Goal: Transaction & Acquisition: Purchase product/service

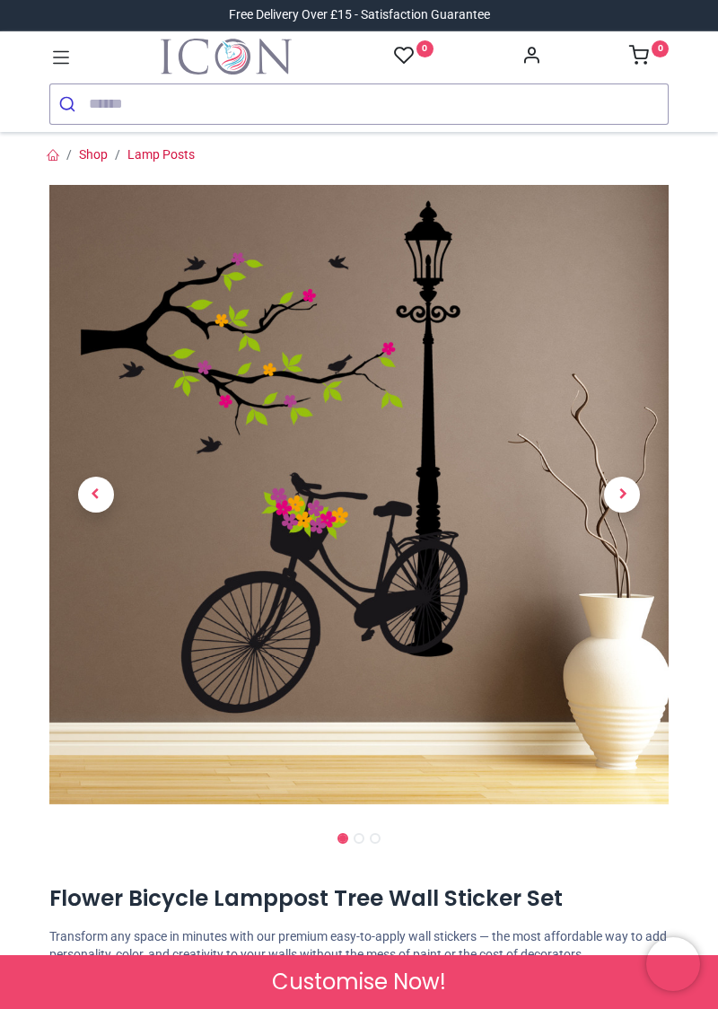
click at [622, 490] on span "Next" at bounding box center [622, 495] width 36 height 36
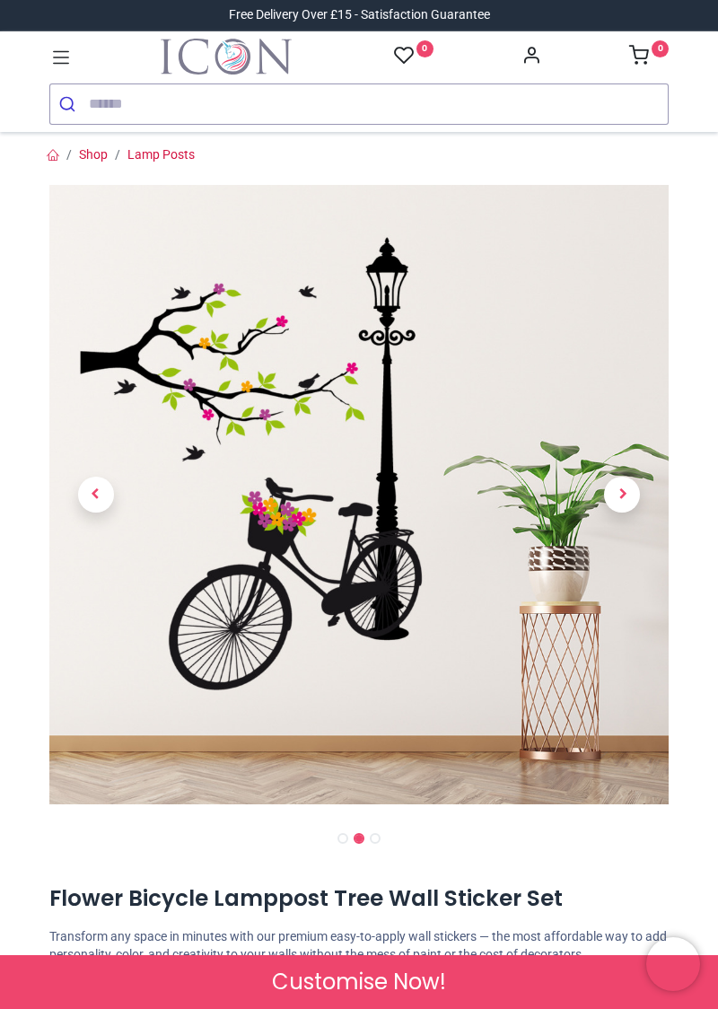
click at [95, 492] on span "Previous" at bounding box center [96, 495] width 36 height 36
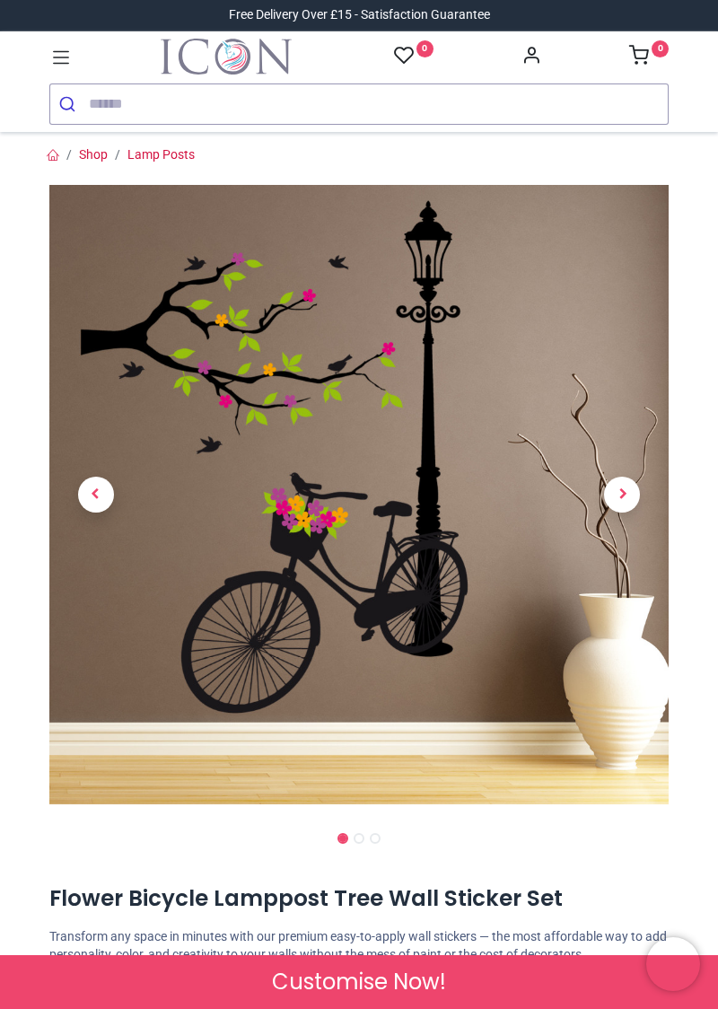
click at [621, 496] on span "Next" at bounding box center [622, 495] width 36 height 36
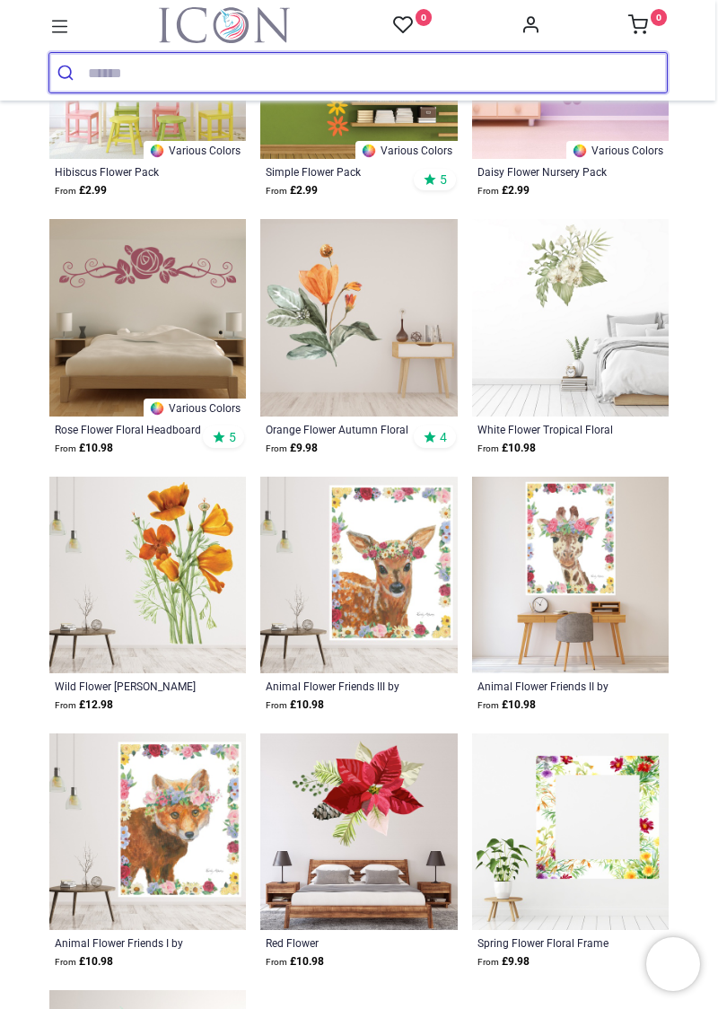
scroll to position [1635, 0]
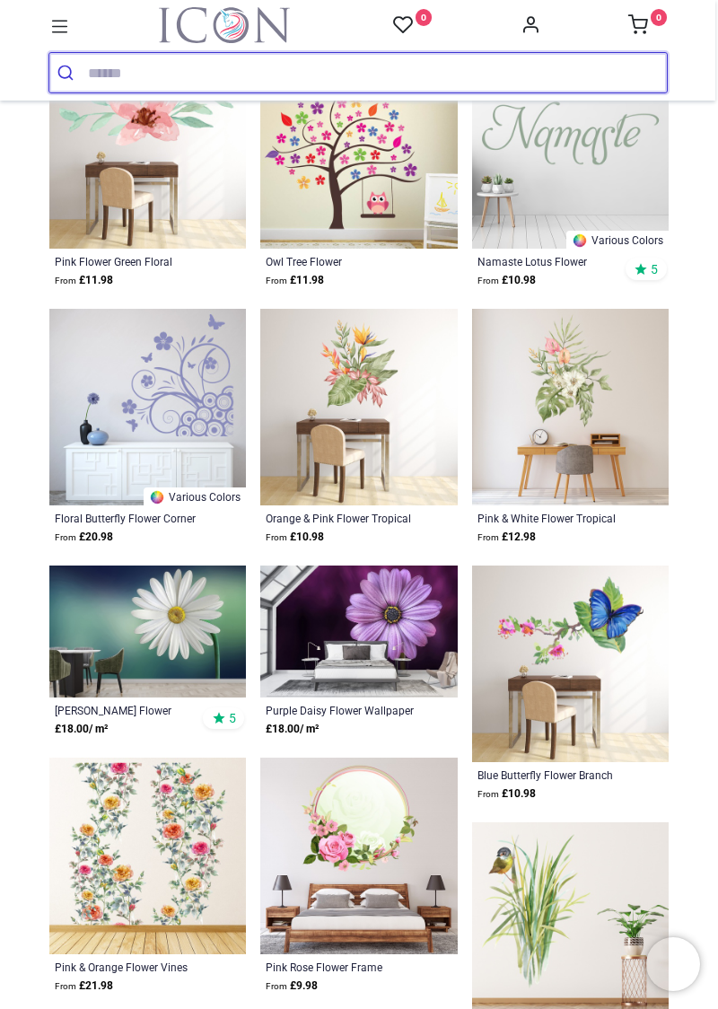
scroll to position [2573, 0]
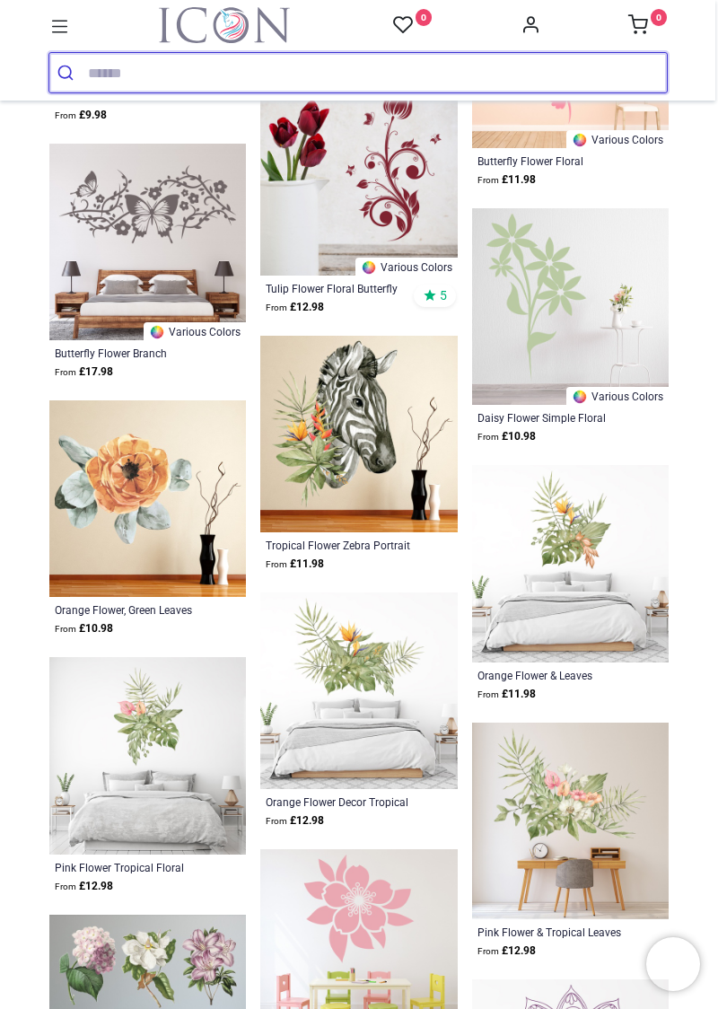
scroll to position [5245, 0]
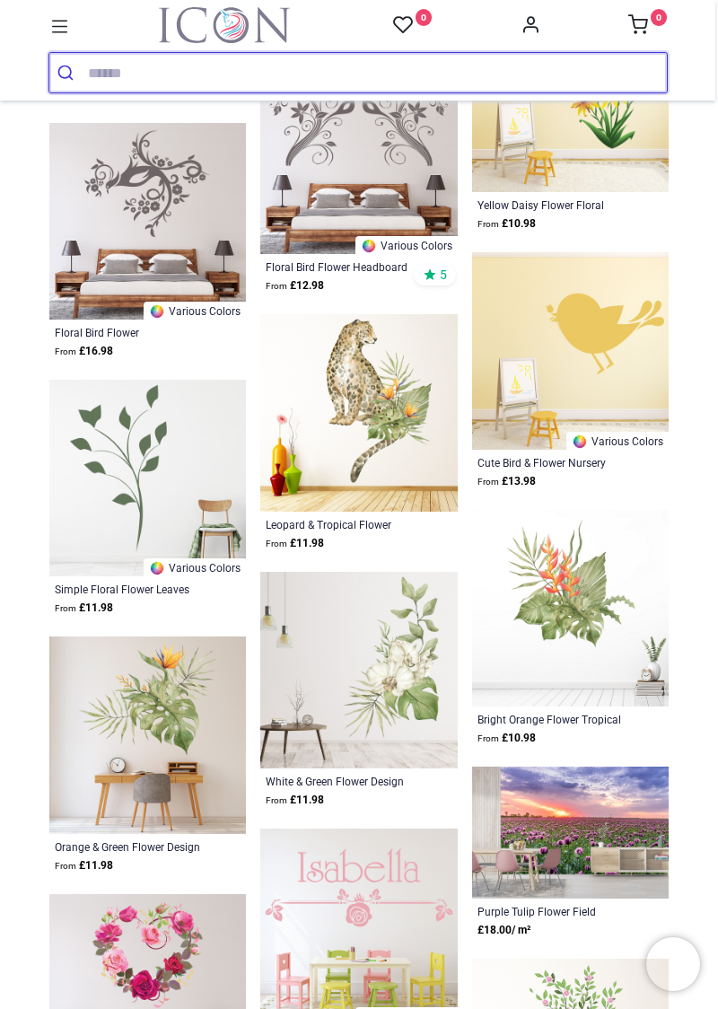
scroll to position [6998, 0]
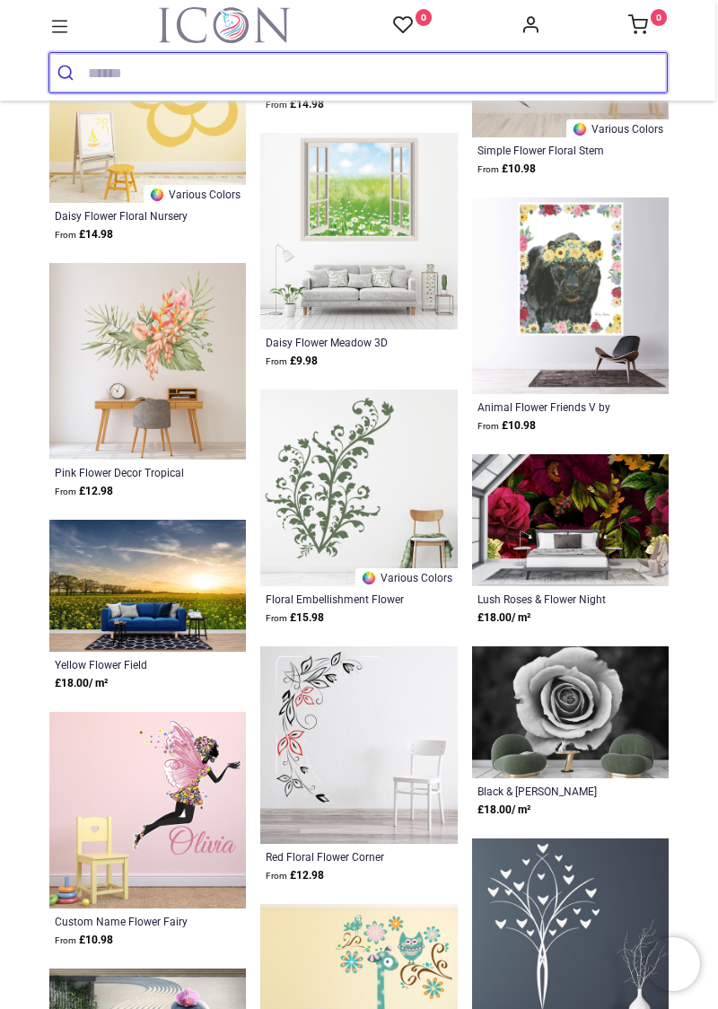
scroll to position [9172, 0]
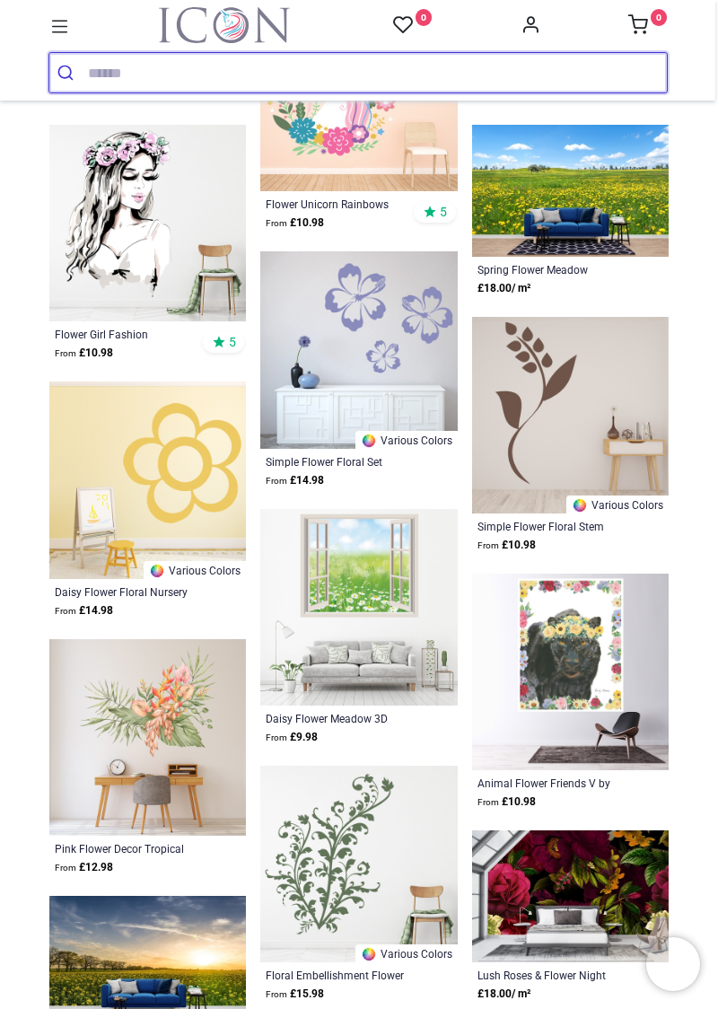
scroll to position [8789, 0]
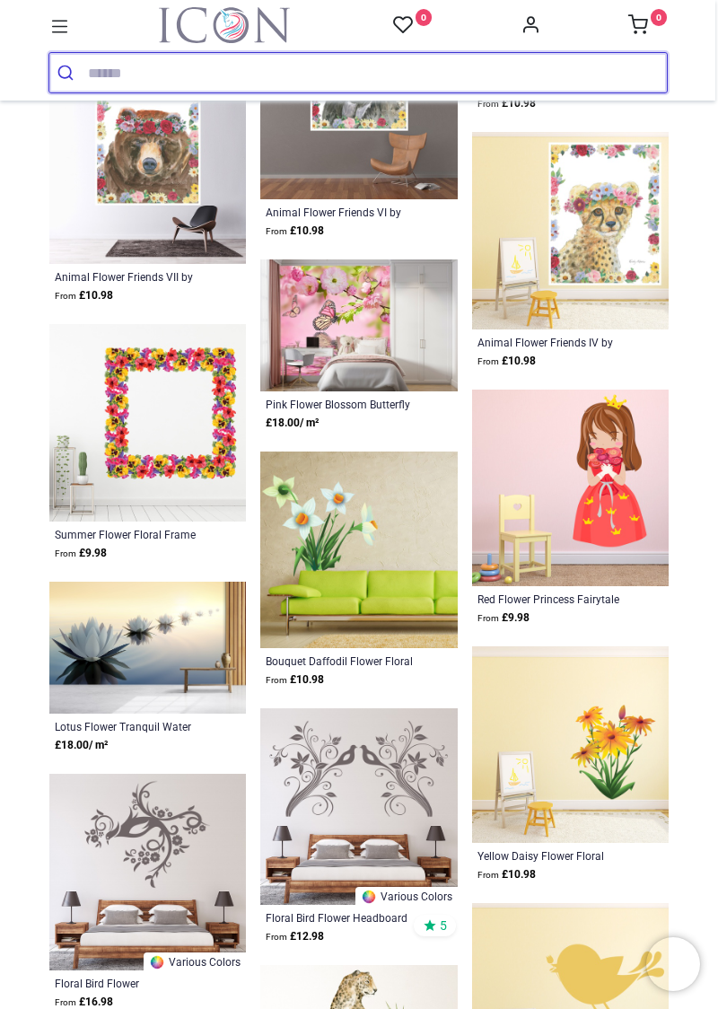
scroll to position [6346, 0]
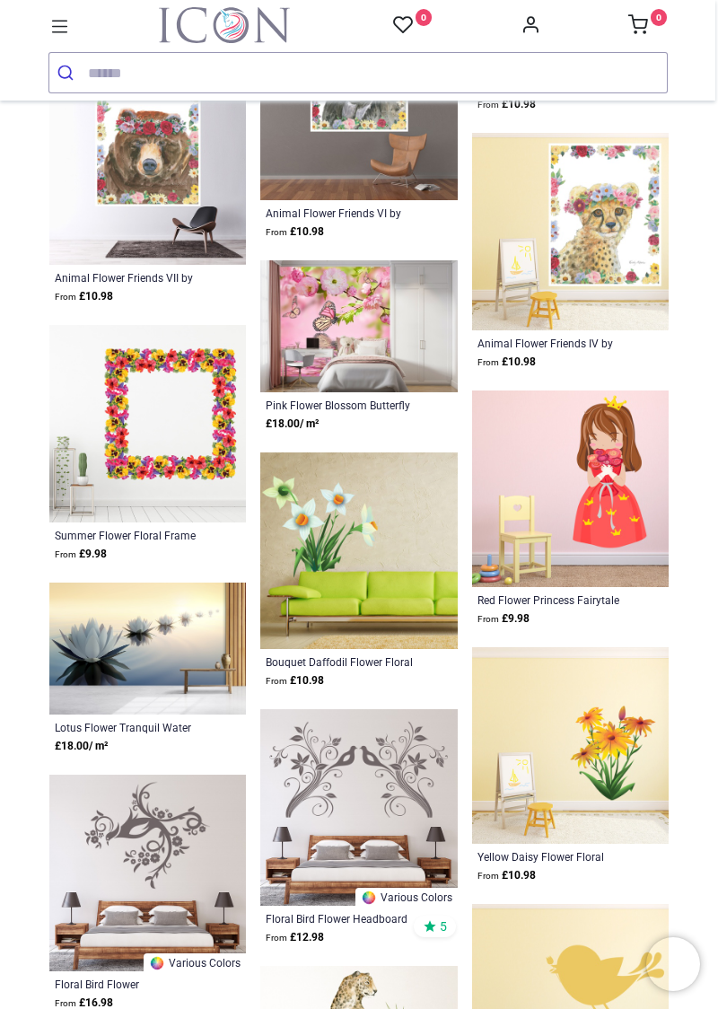
click at [613, 812] on img at bounding box center [570, 745] width 197 height 197
click at [587, 836] on img at bounding box center [570, 745] width 197 height 197
click at [498, 869] on strong "From £ 10.98" at bounding box center [507, 875] width 58 height 17
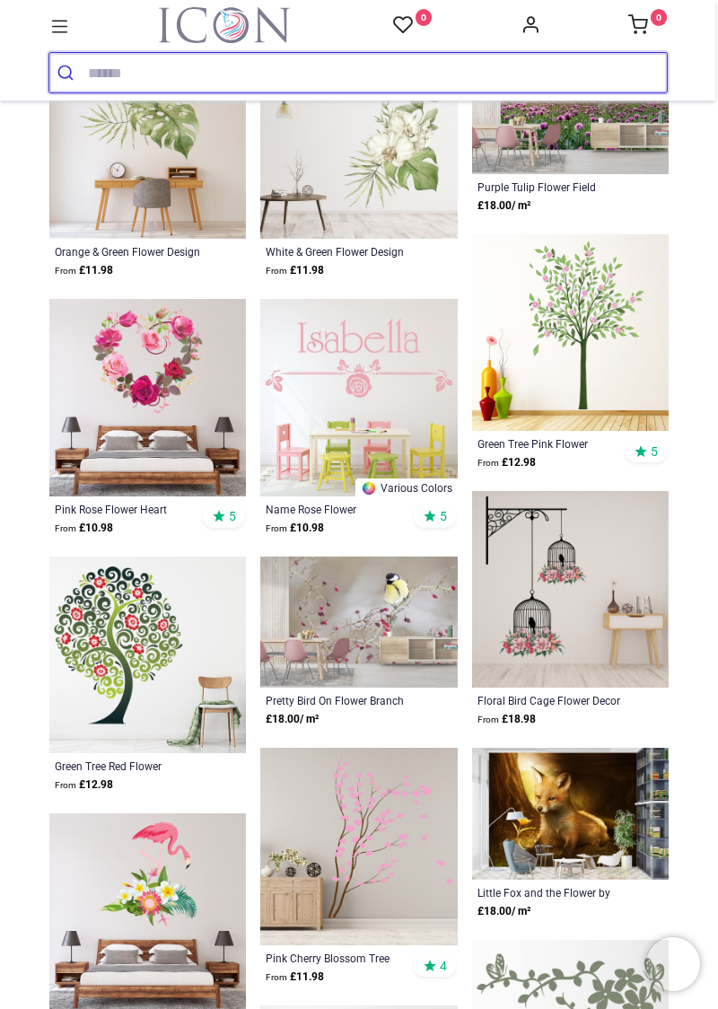
scroll to position [525, 0]
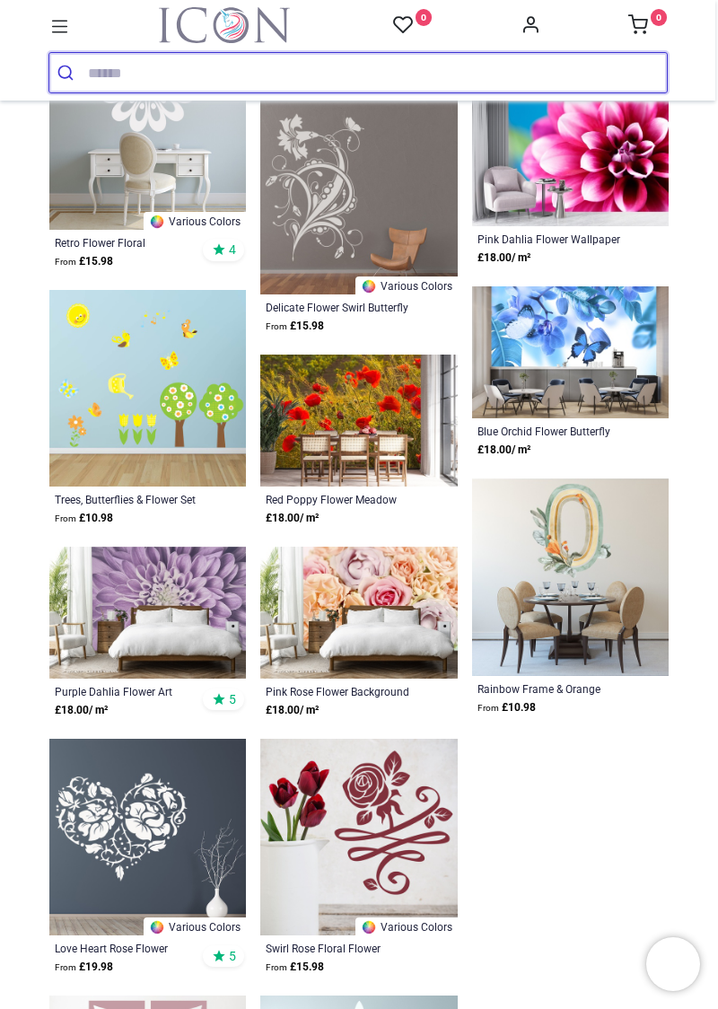
scroll to position [3747, 0]
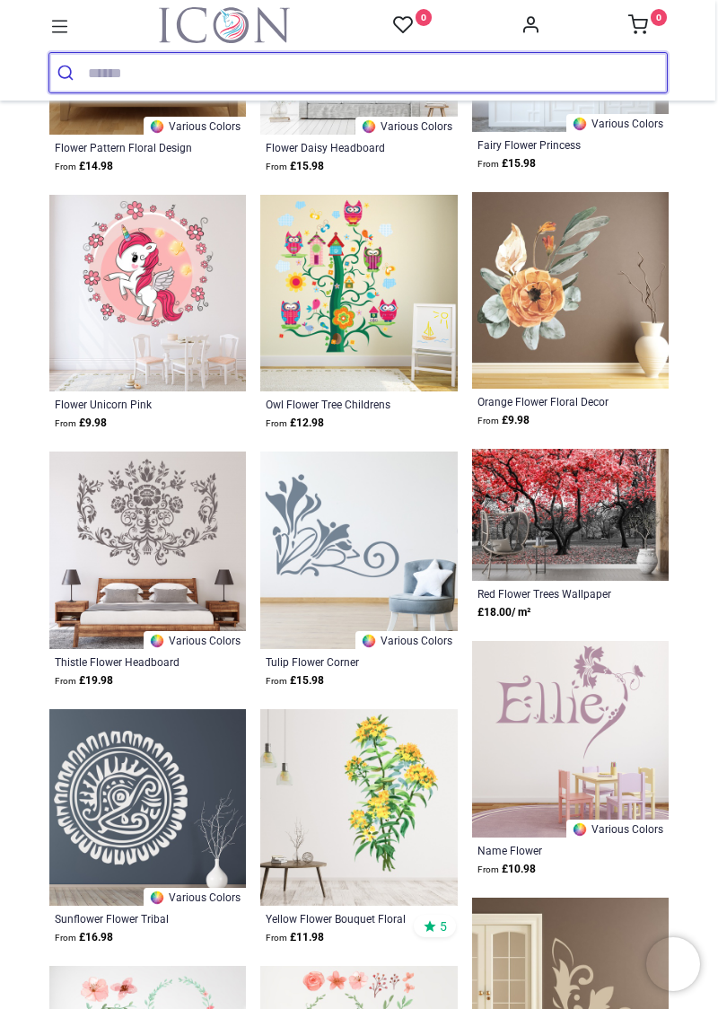
scroll to position [5064, 0]
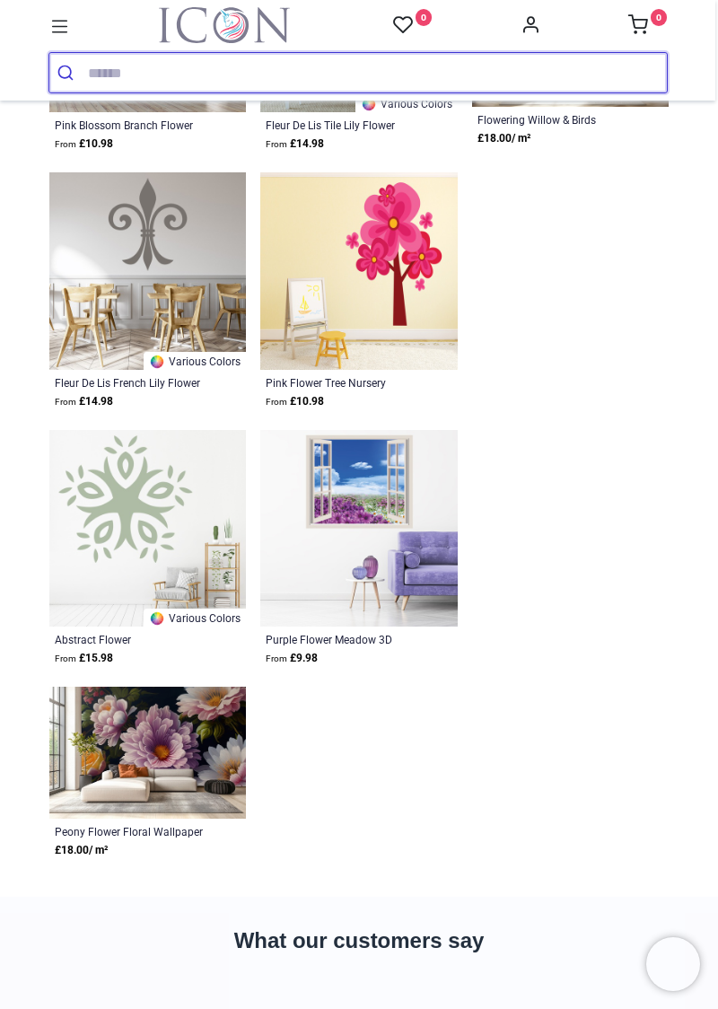
scroll to position [7143, 0]
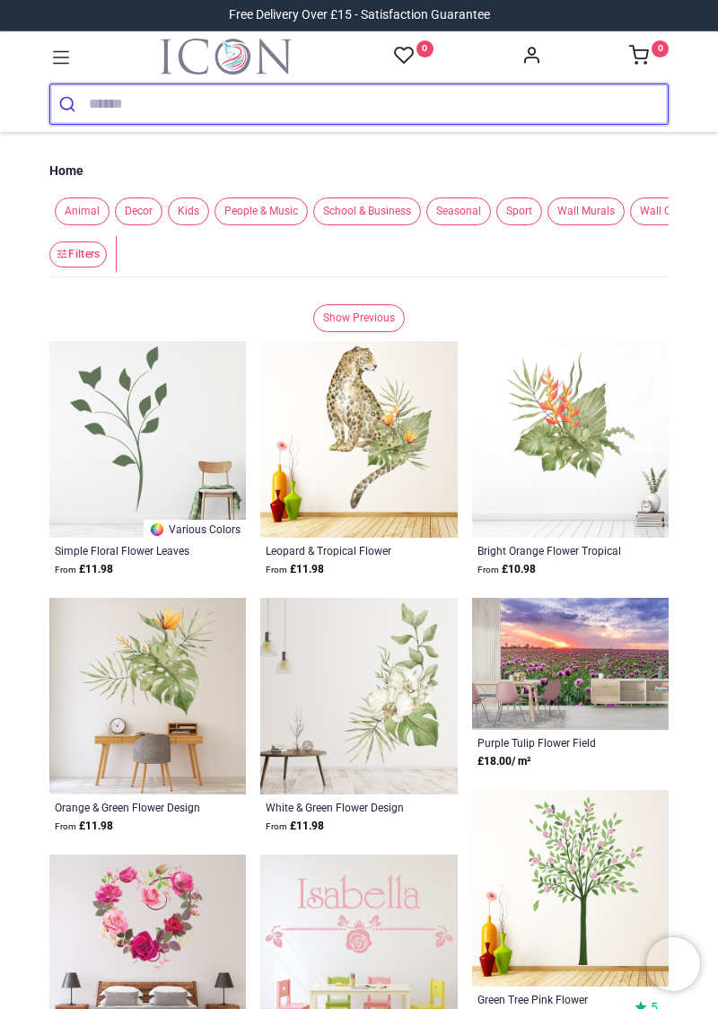
click at [103, 99] on input "search" at bounding box center [378, 104] width 579 height 40
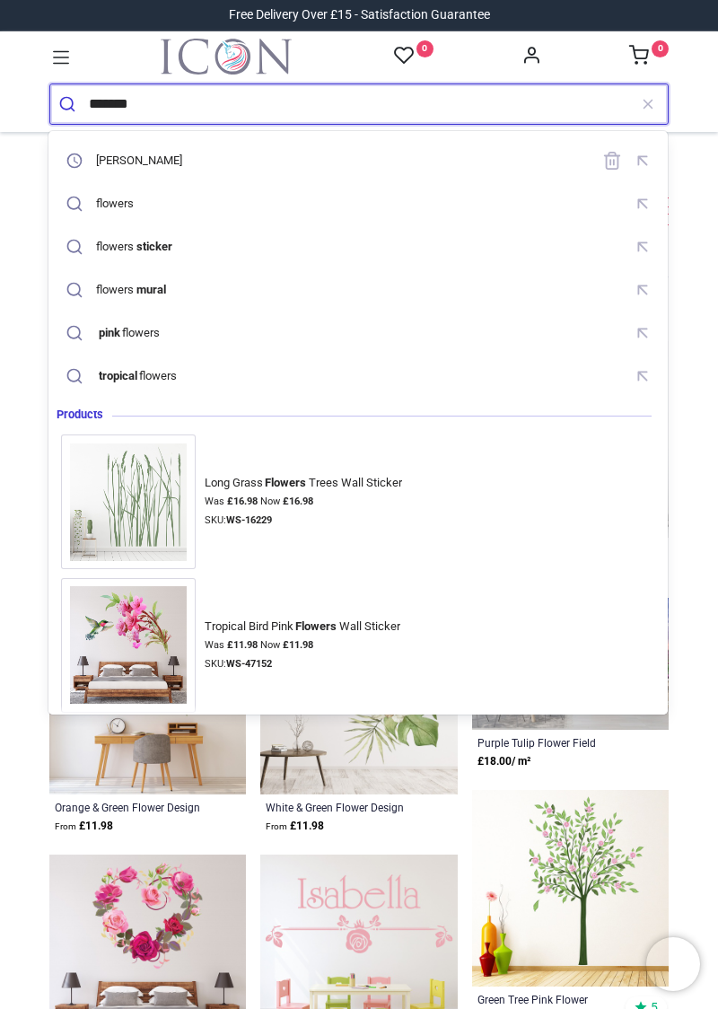
type input "*******"
click at [50, 84] on button "submit" at bounding box center [69, 104] width 39 height 40
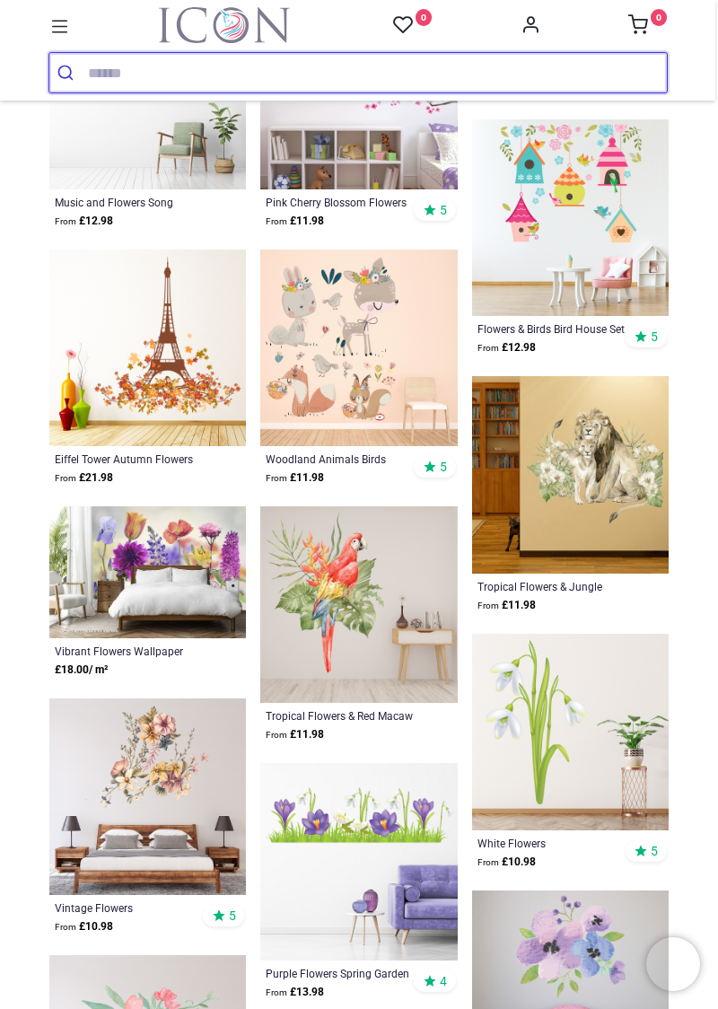
scroll to position [795, 0]
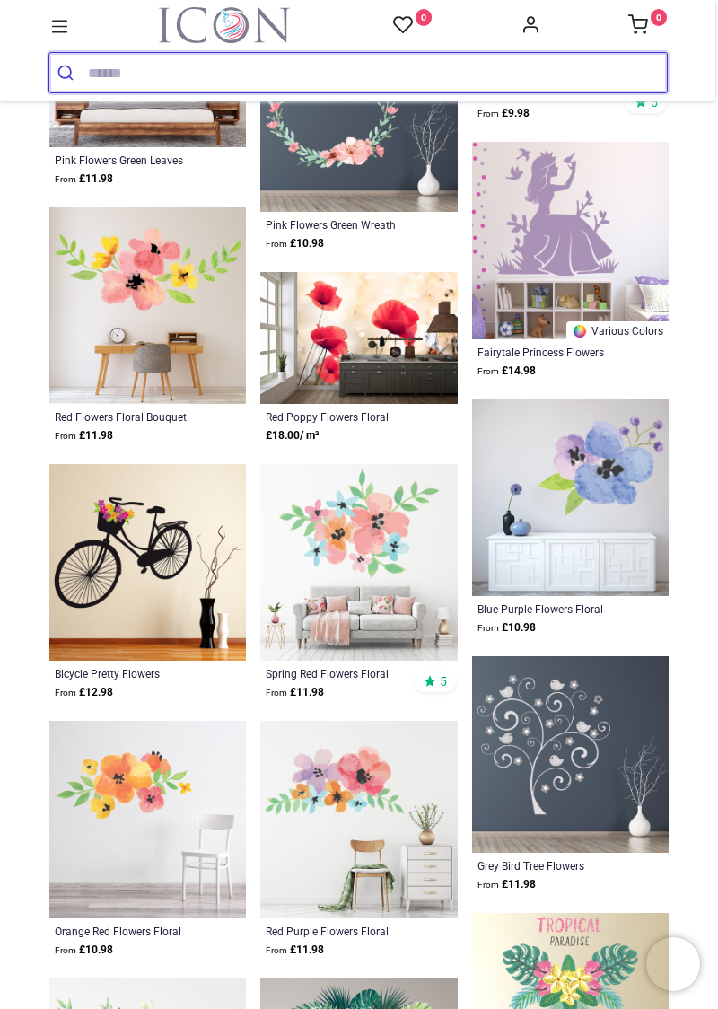
scroll to position [1809, 0]
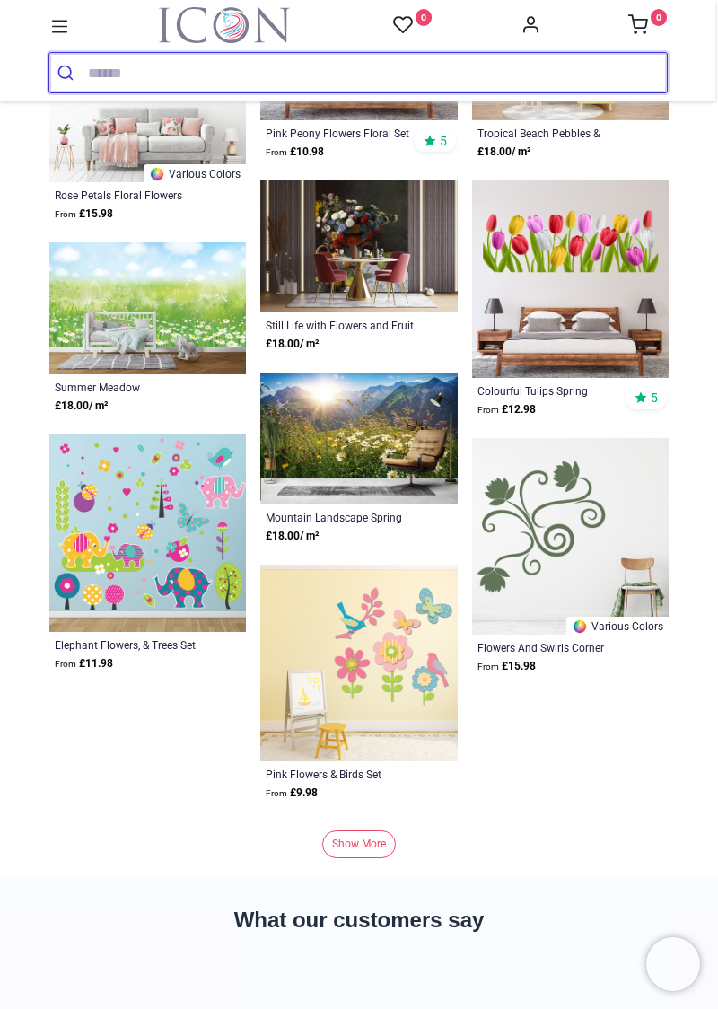
scroll to position [10948, 0]
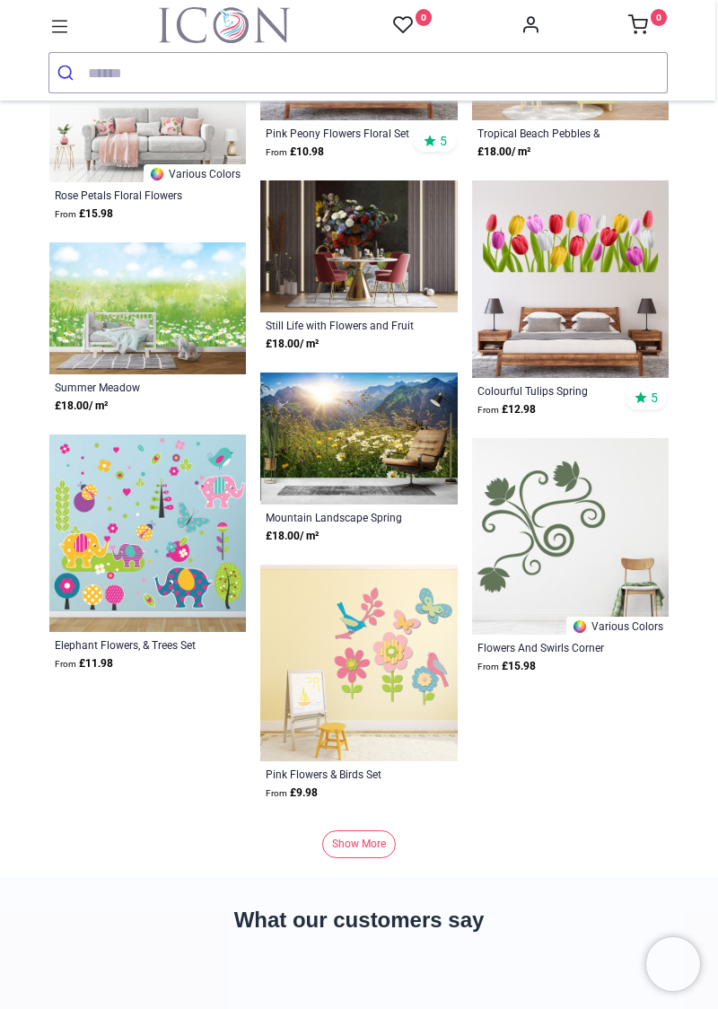
click at [360, 837] on link "Show More" at bounding box center [359, 844] width 74 height 28
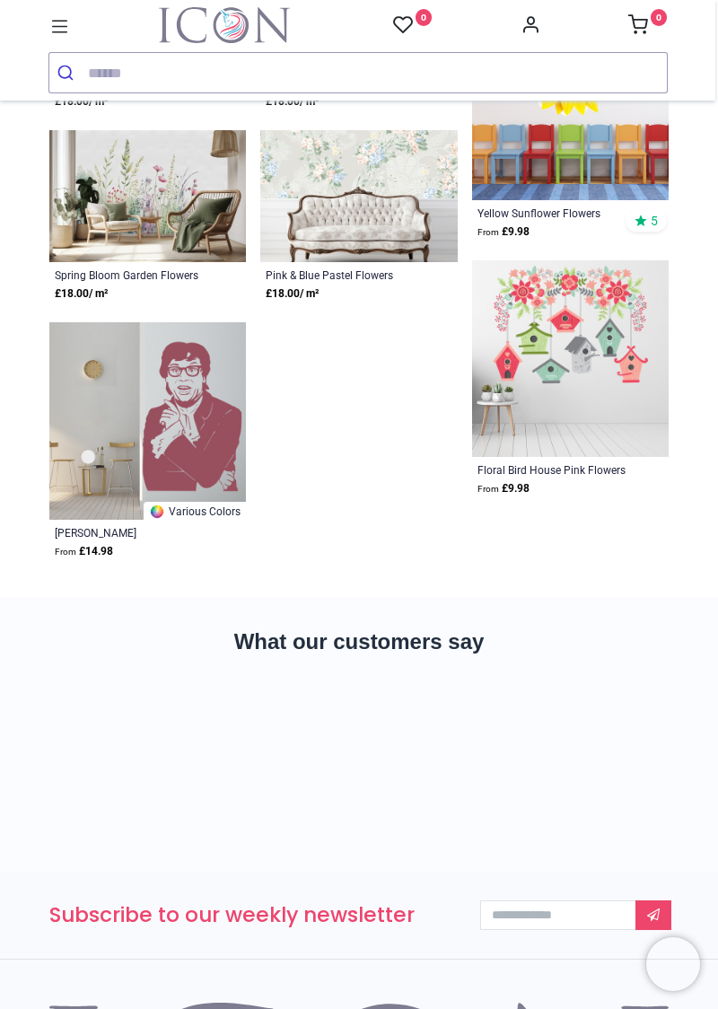
scroll to position [14591, 0]
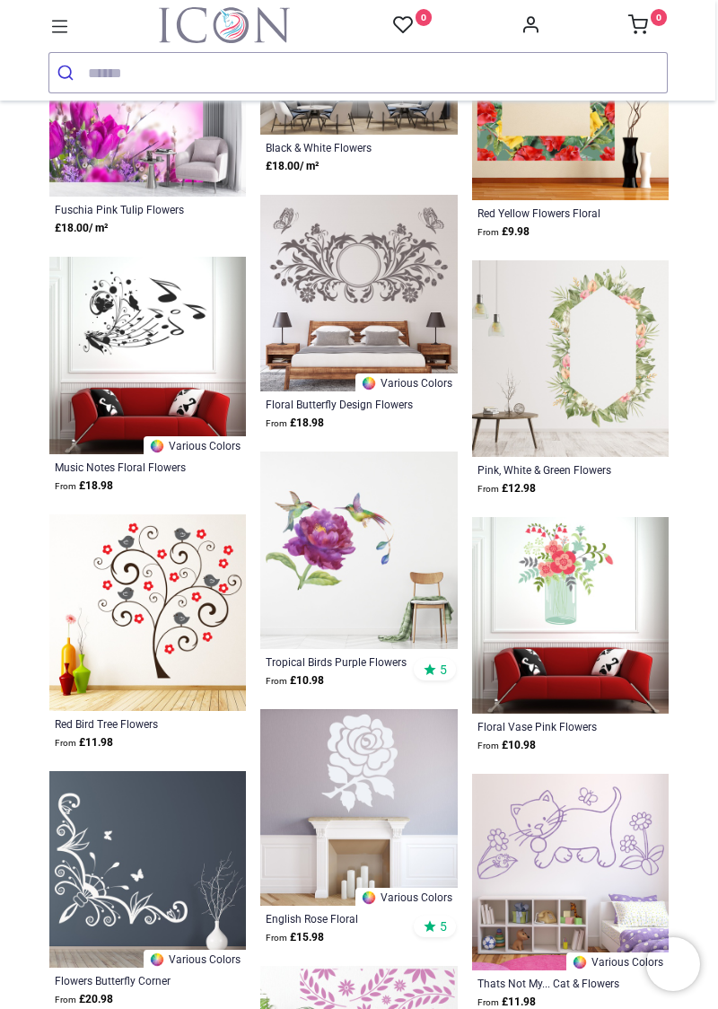
scroll to position [8941, 0]
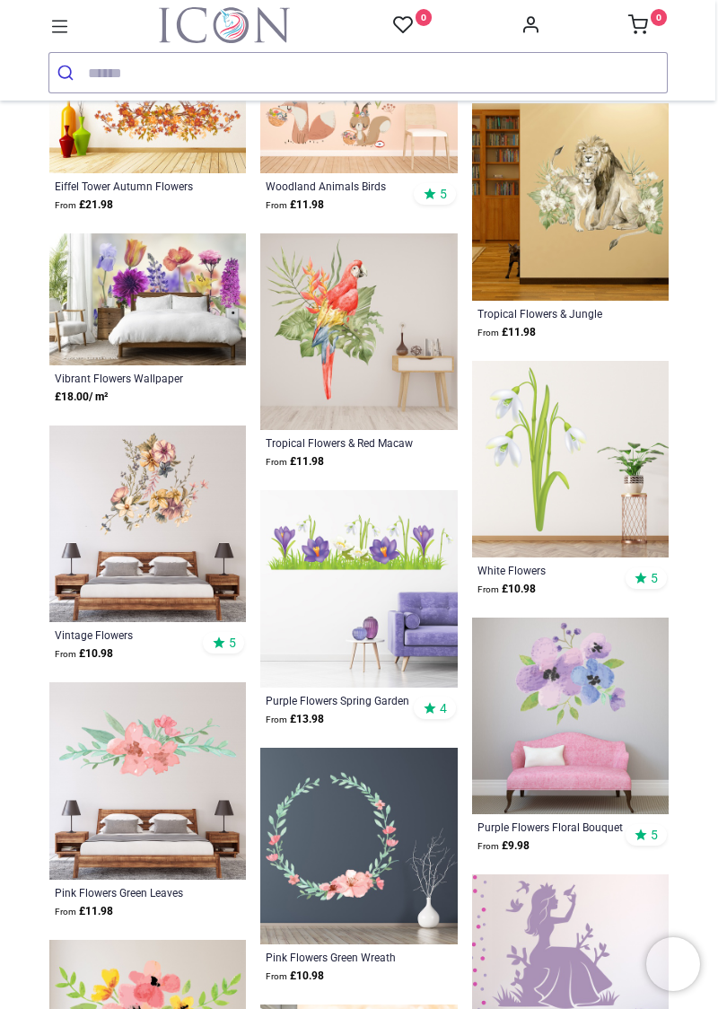
scroll to position [1065, 0]
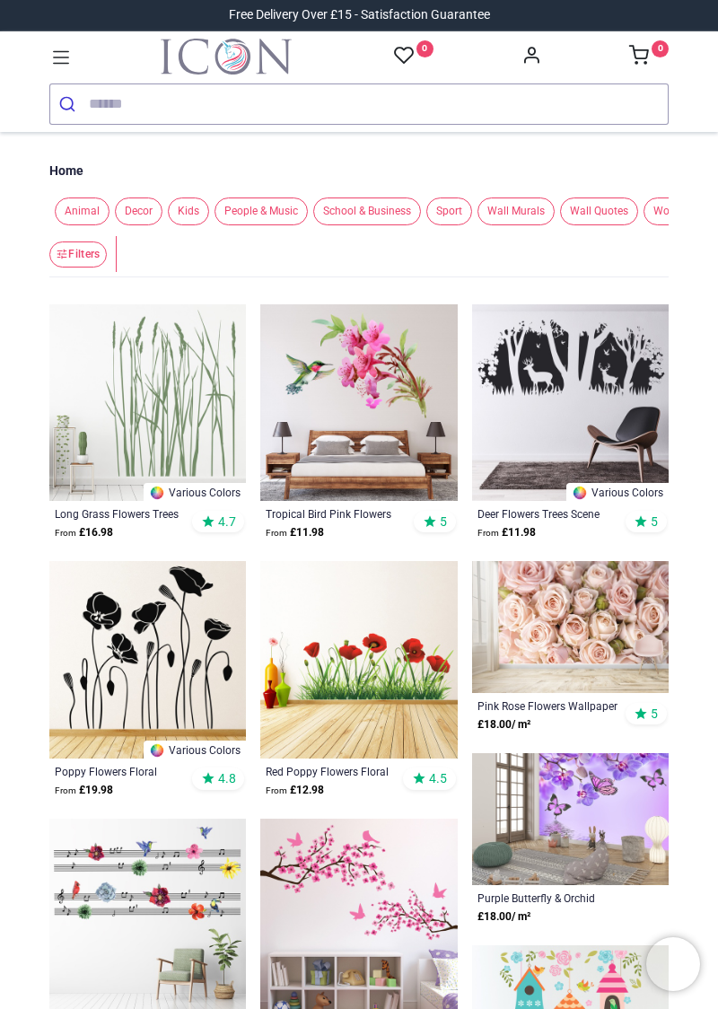
click at [129, 212] on span "Decor" at bounding box center [139, 212] width 48 height 28
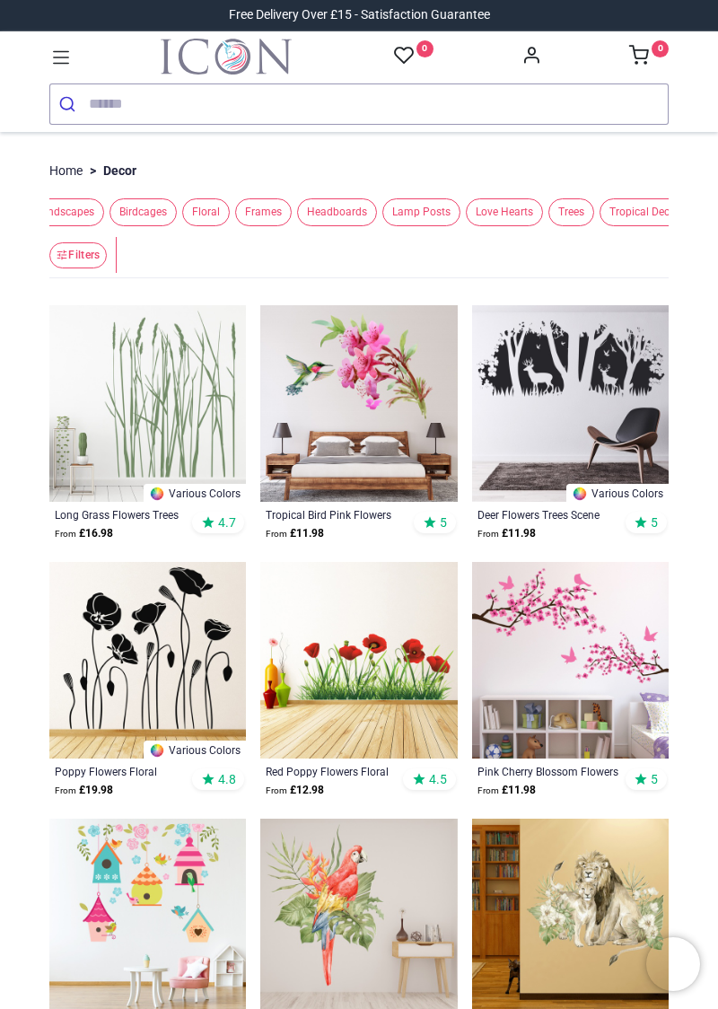
scroll to position [0, 95]
click at [627, 209] on span "Tropical Decor" at bounding box center [637, 212] width 90 height 28
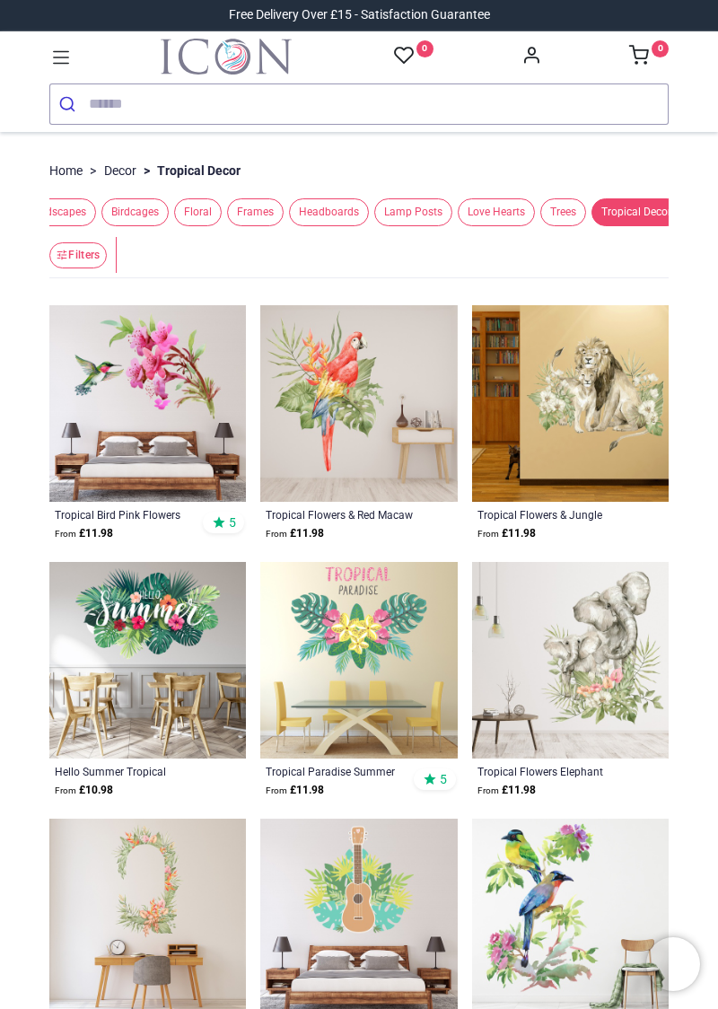
click at [417, 208] on span "Lamp Posts" at bounding box center [413, 212] width 78 height 28
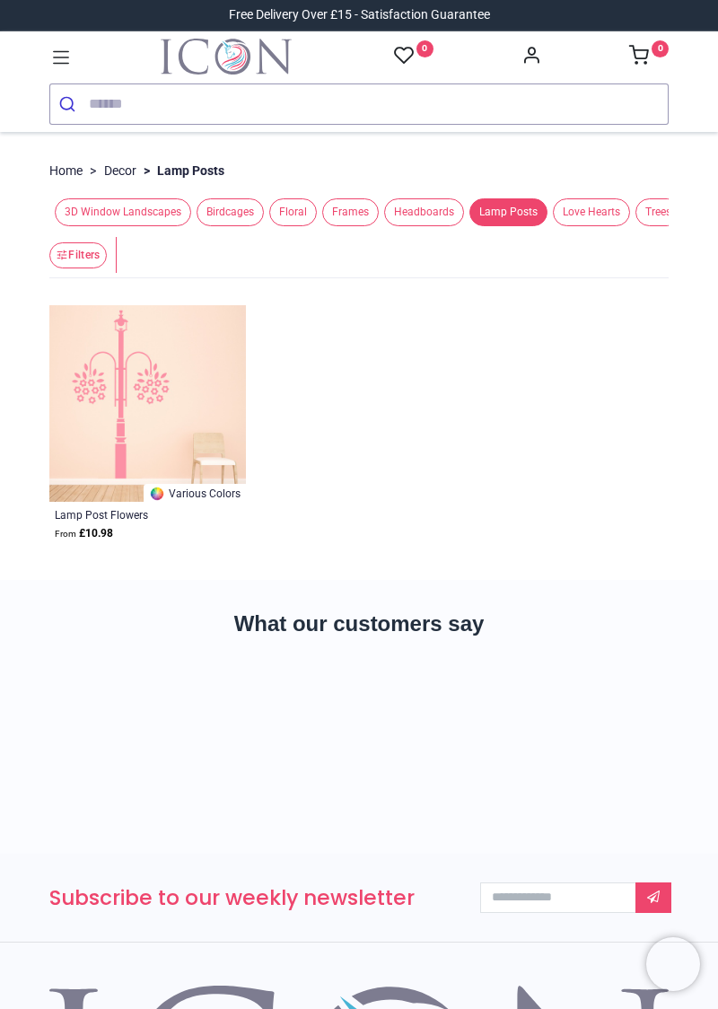
click at [196, 162] on li "> Lamp Posts" at bounding box center [180, 171] width 88 height 18
click at [129, 162] on link "Decor" at bounding box center [120, 171] width 32 height 18
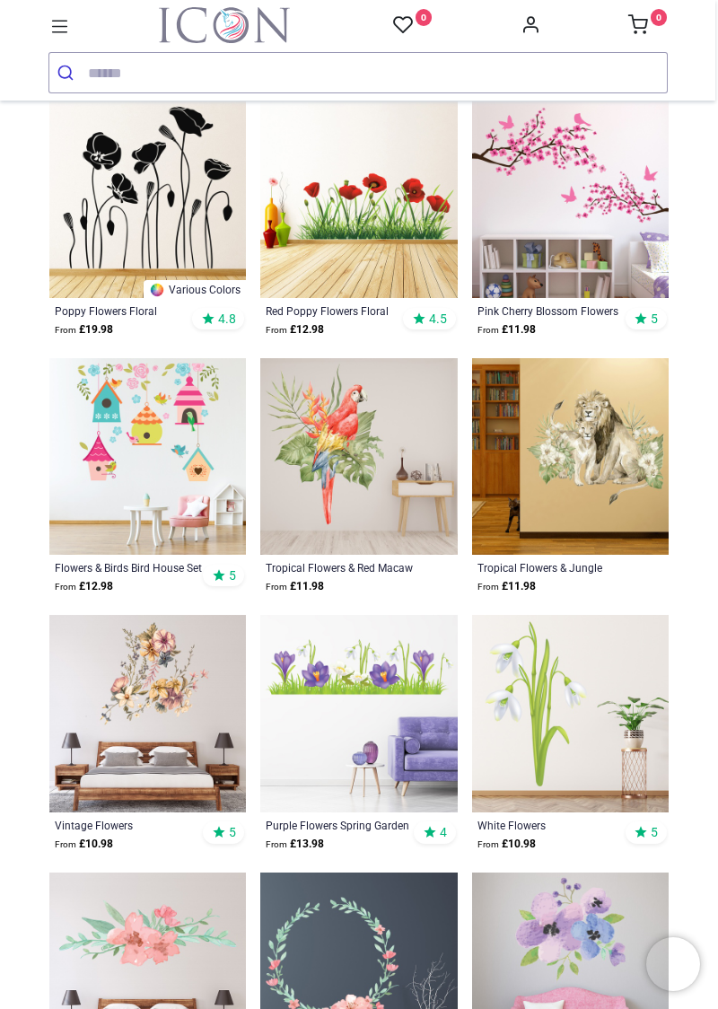
scroll to position [430, 0]
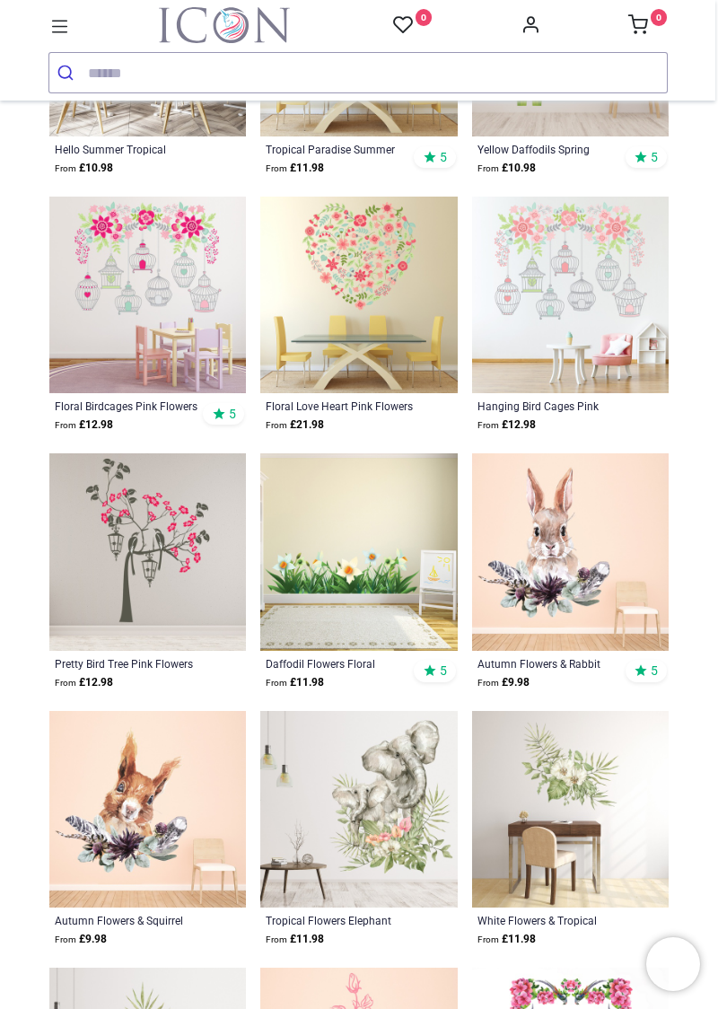
scroll to position [2133, 0]
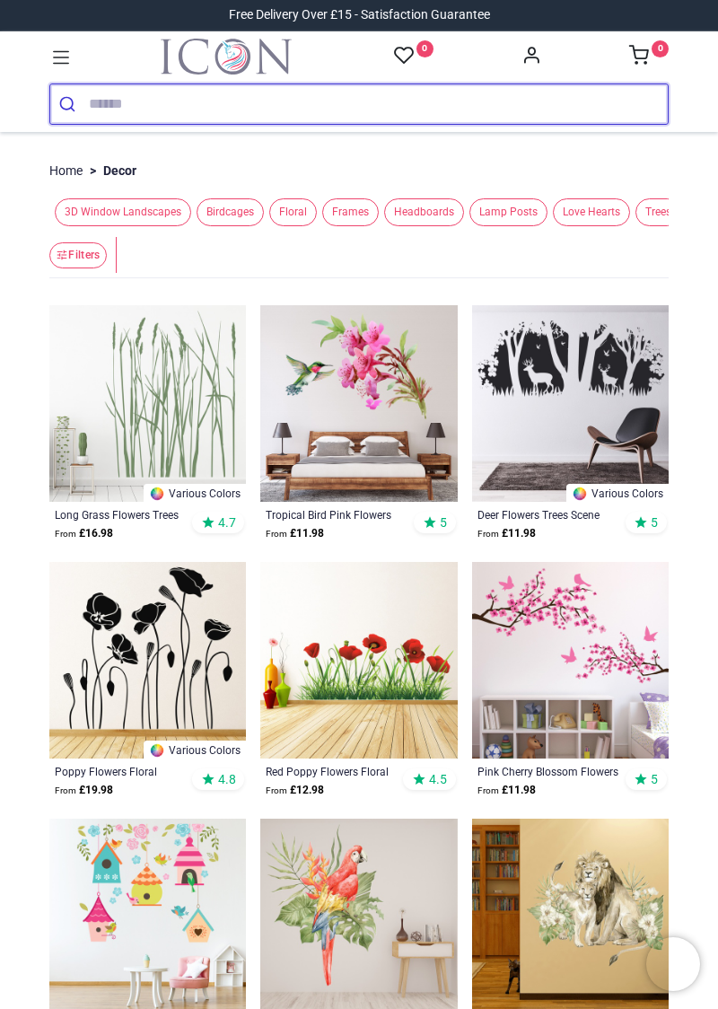
click at [101, 101] on input "search" at bounding box center [378, 104] width 579 height 40
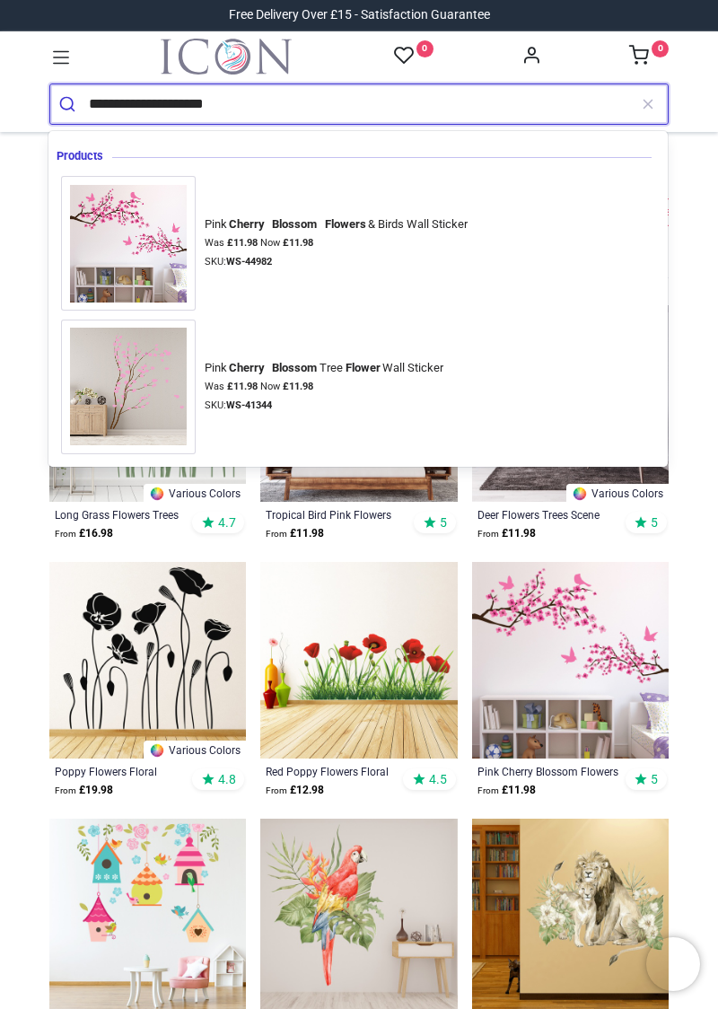
type input "**********"
click at [50, 84] on button "submit" at bounding box center [69, 104] width 39 height 40
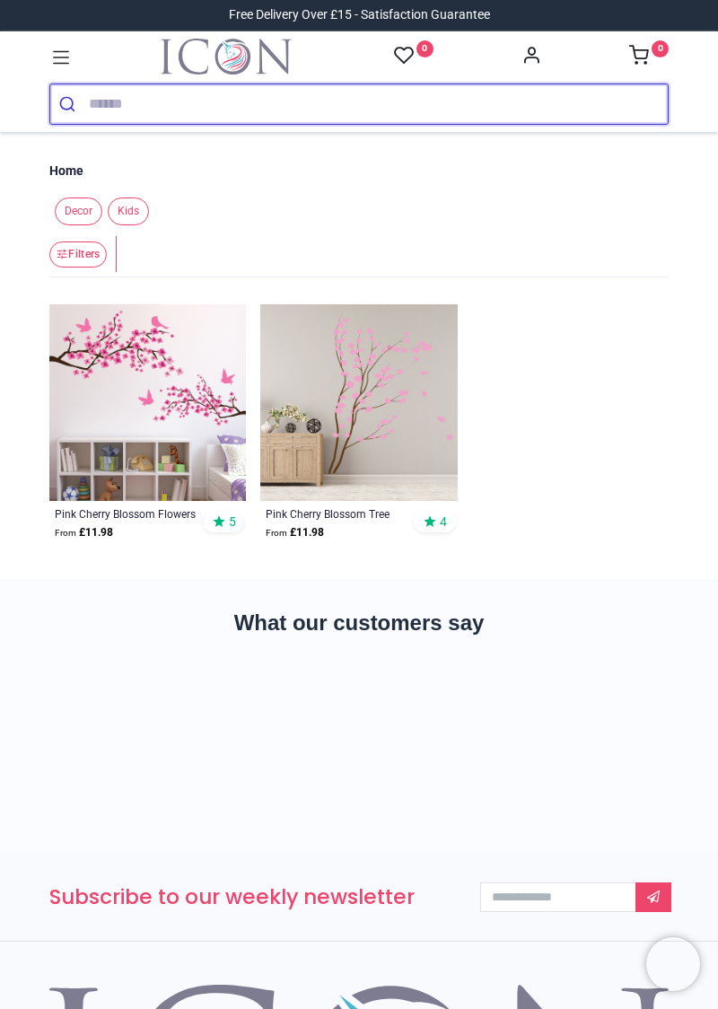
click at [111, 97] on input "search" at bounding box center [378, 104] width 579 height 40
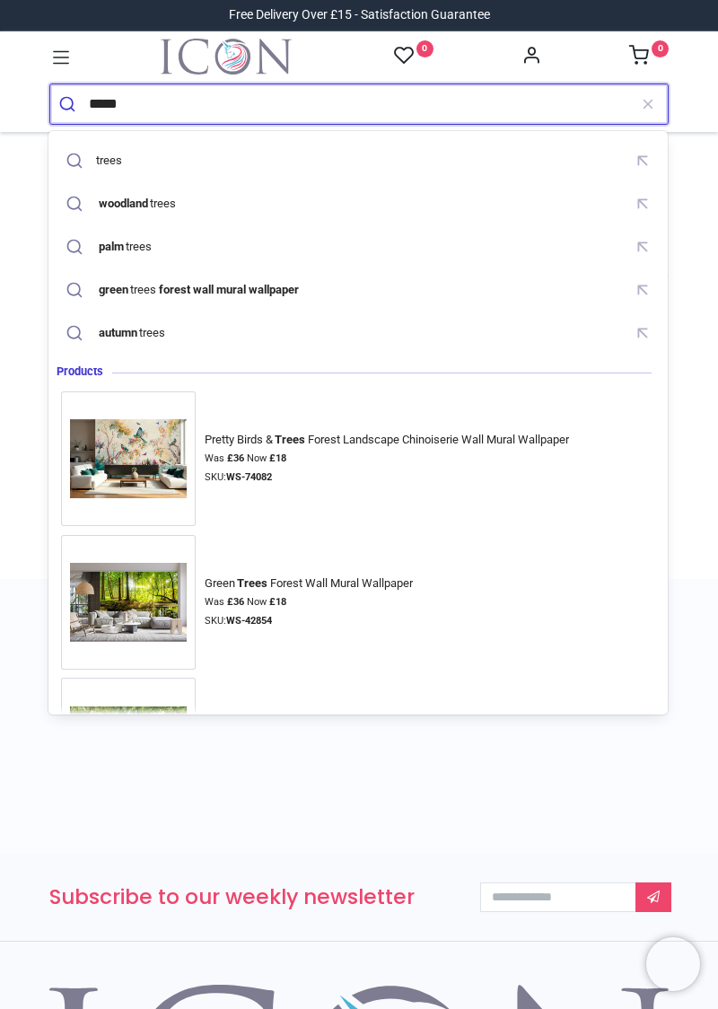
type input "*****"
click at [66, 95] on icon "submit" at bounding box center [67, 104] width 18 height 18
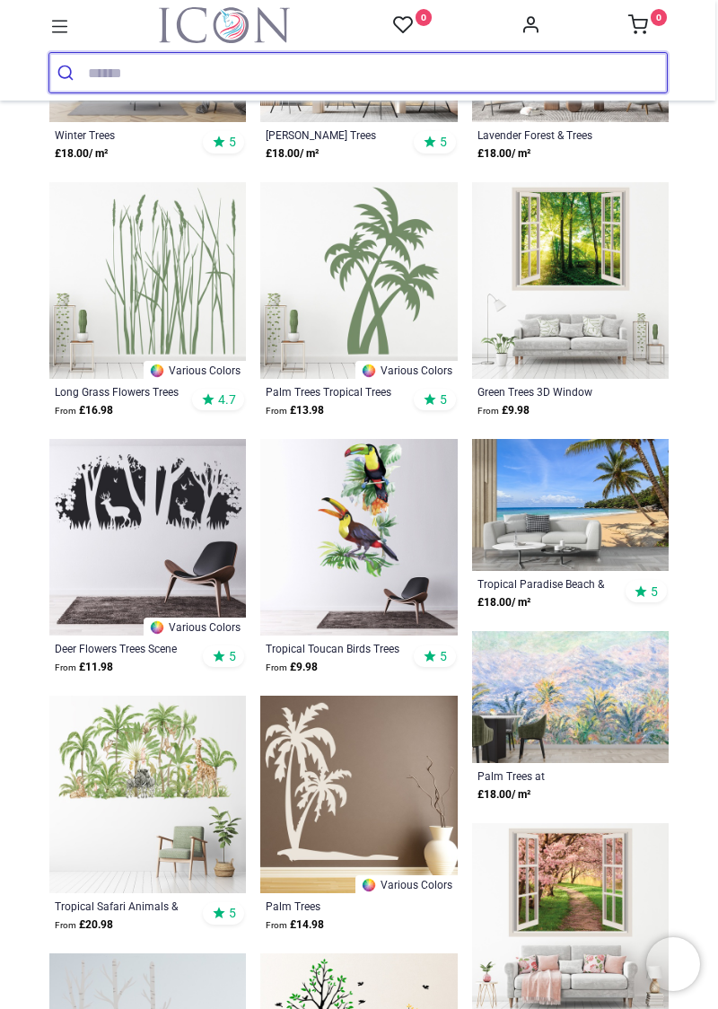
scroll to position [479, 0]
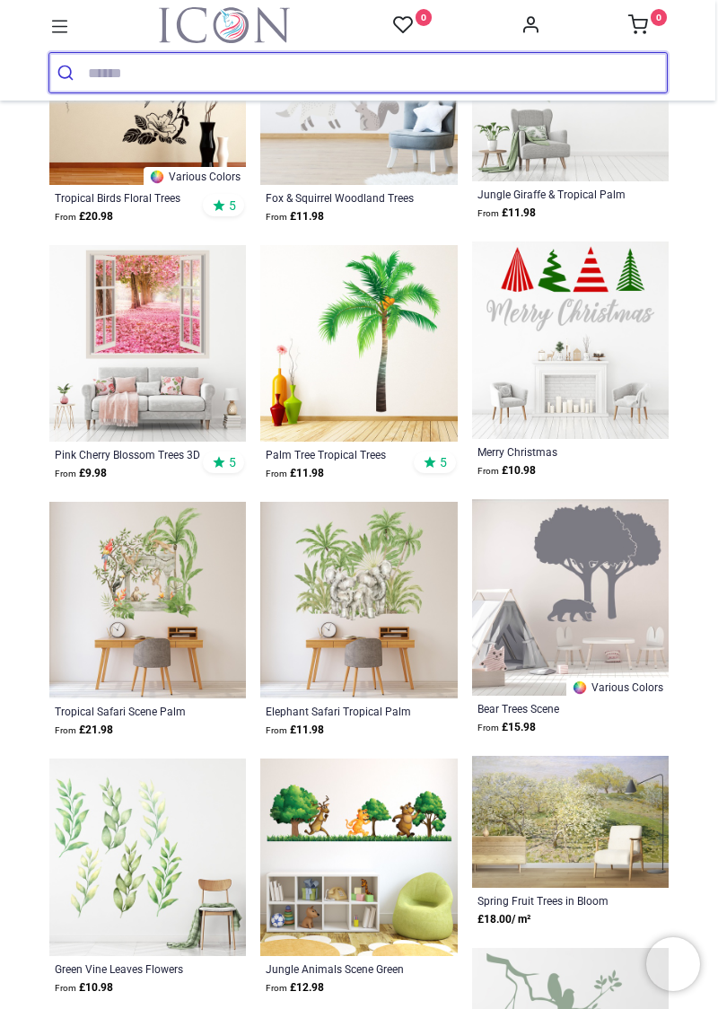
scroll to position [3175, 0]
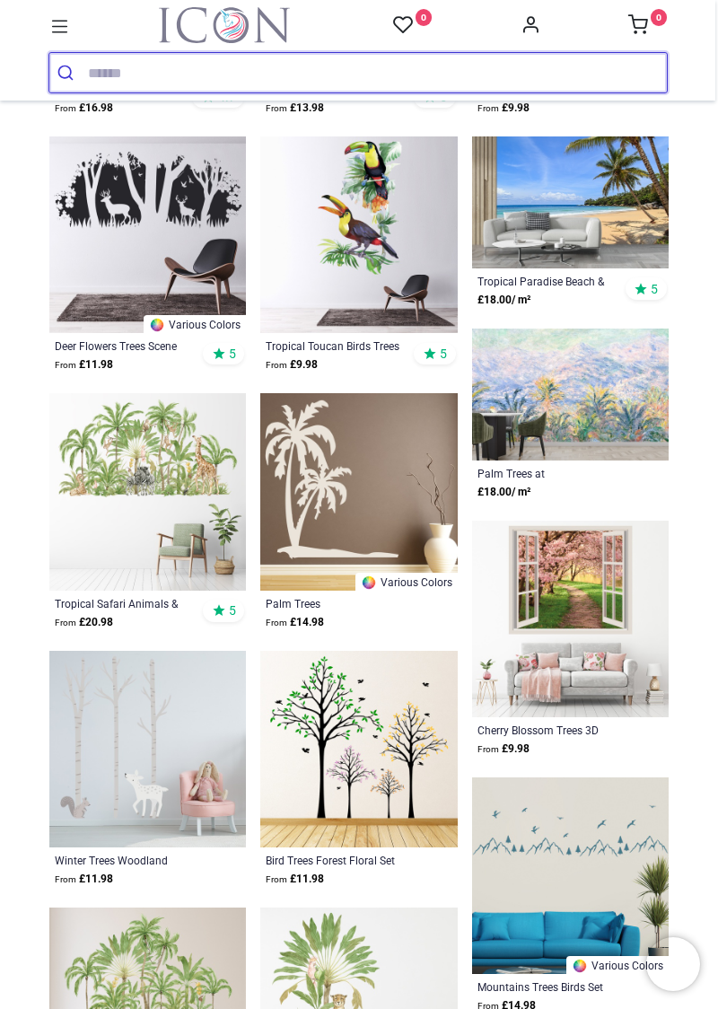
scroll to position [779, 0]
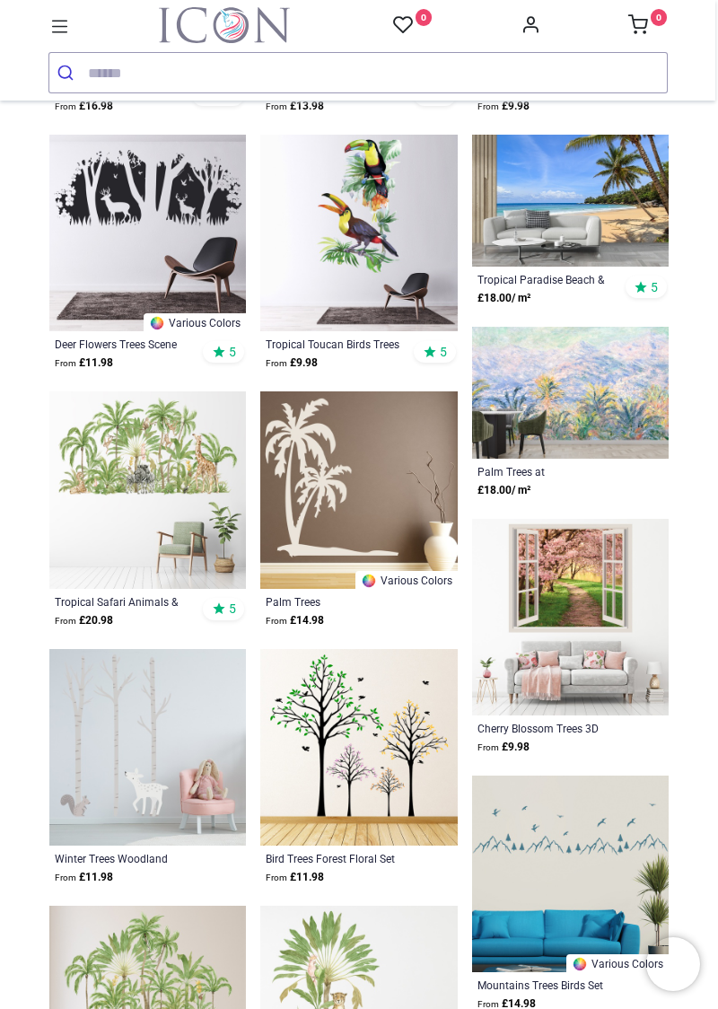
click at [589, 575] on img at bounding box center [570, 617] width 197 height 197
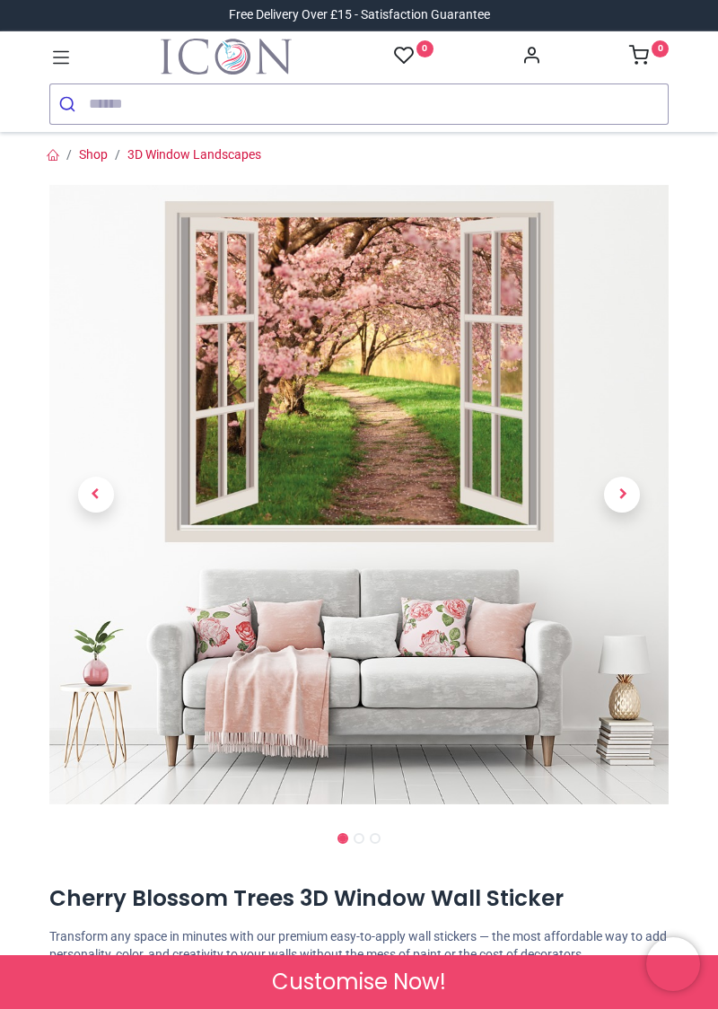
click at [621, 490] on span "Next" at bounding box center [622, 495] width 36 height 36
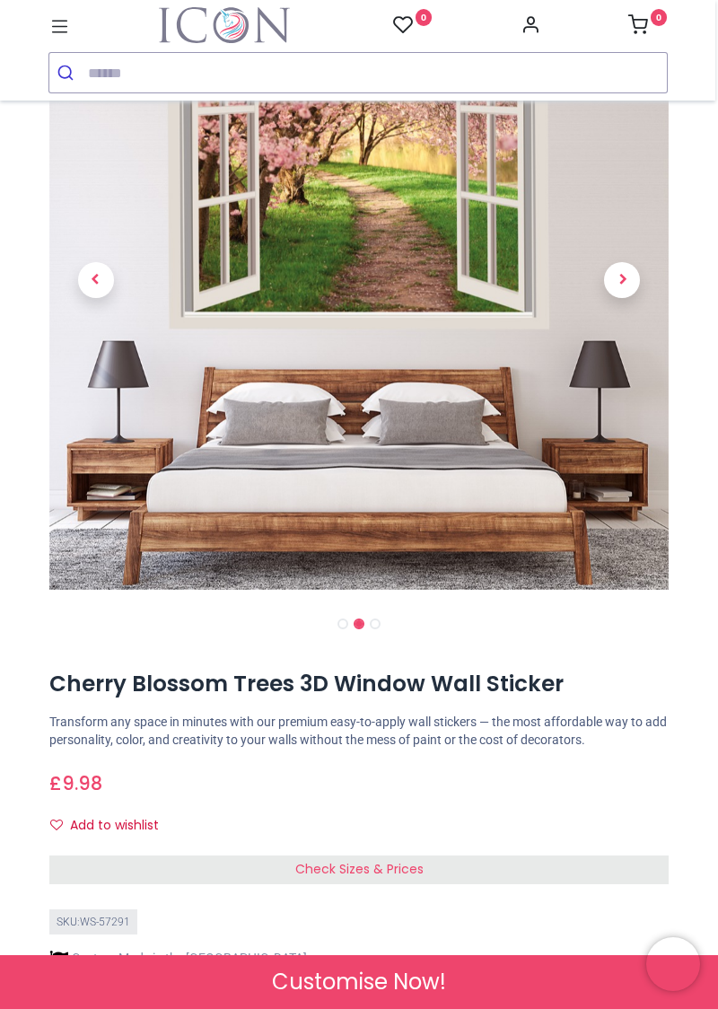
scroll to position [185, 0]
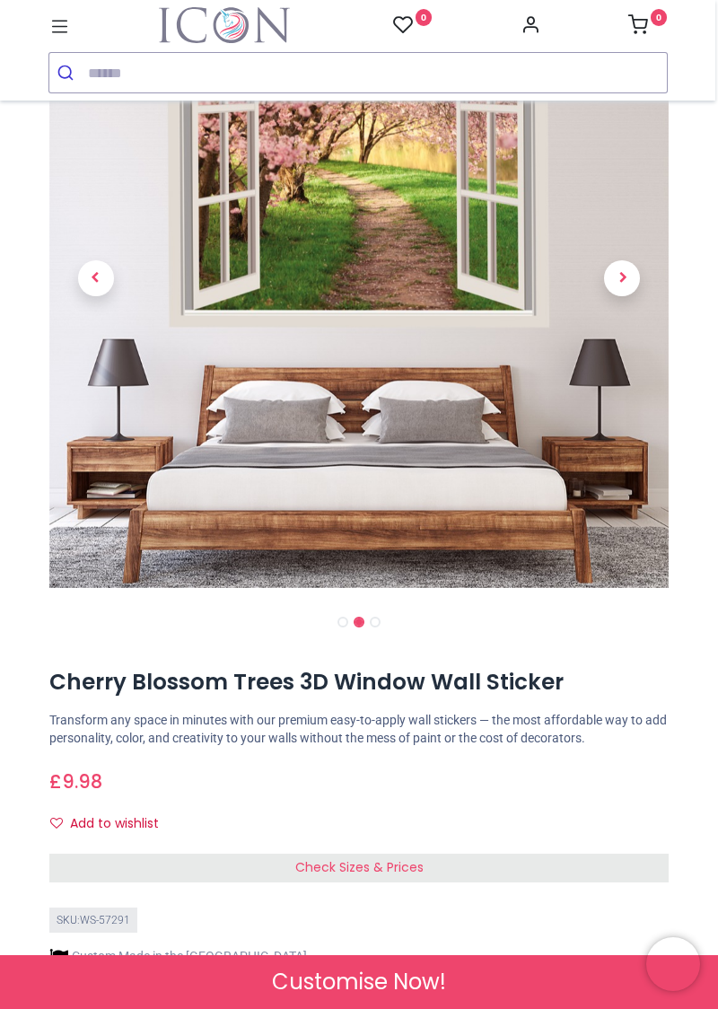
click at [422, 878] on div "Check Sizes & Prices" at bounding box center [358, 868] width 619 height 29
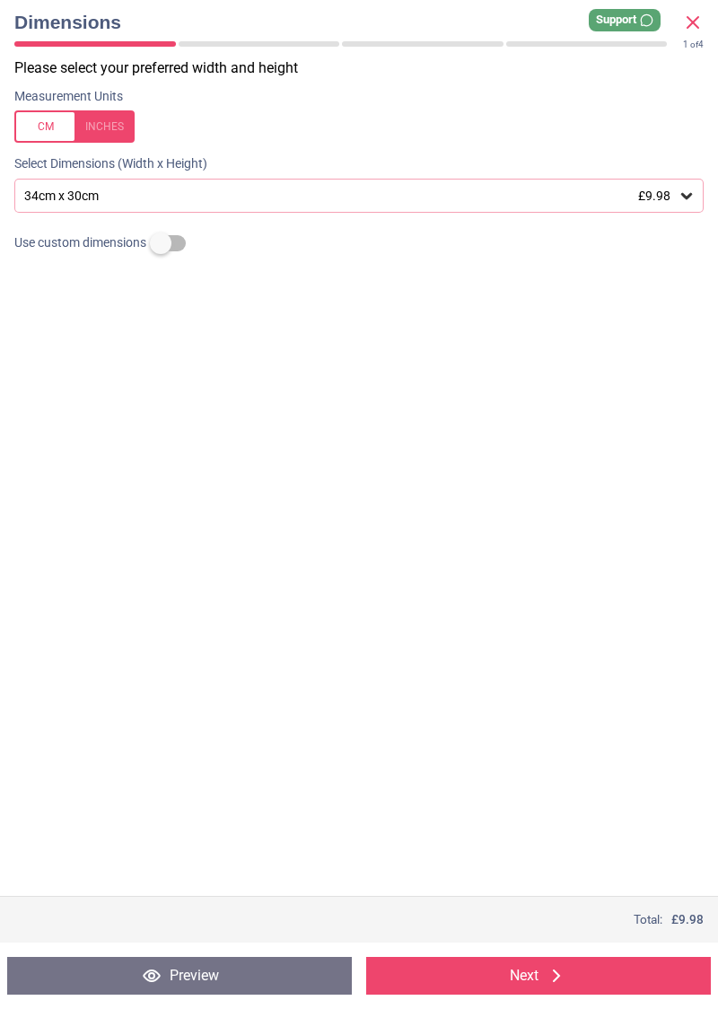
click at [110, 187] on div "34cm x 30cm £9.98" at bounding box center [359, 196] width 690 height 34
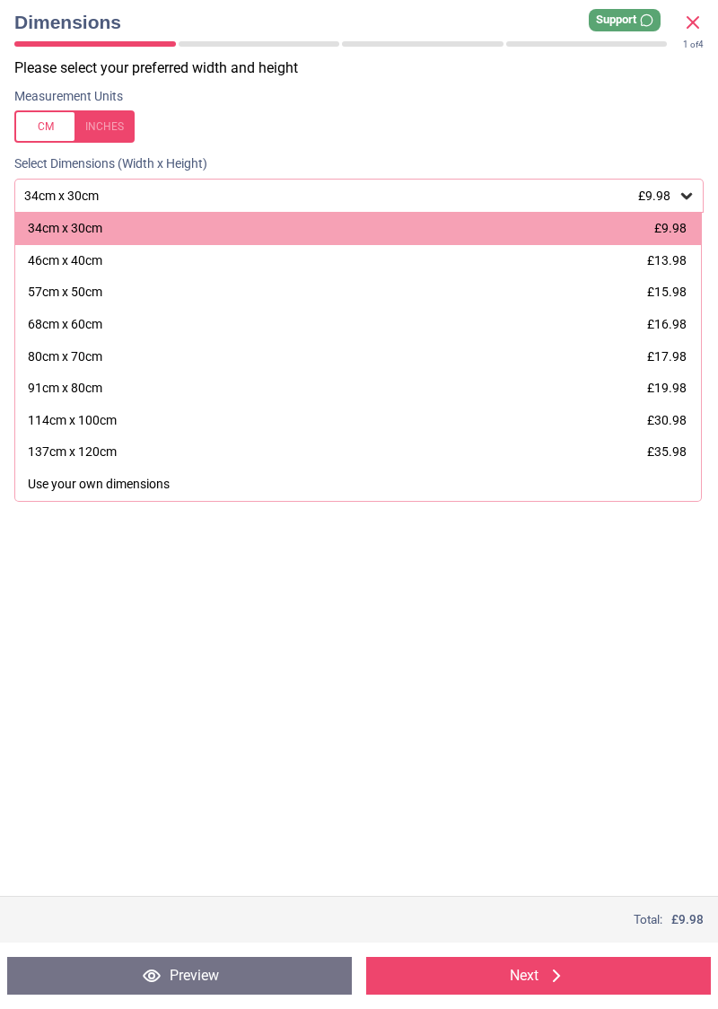
click at [46, 124] on div at bounding box center [74, 126] width 120 height 32
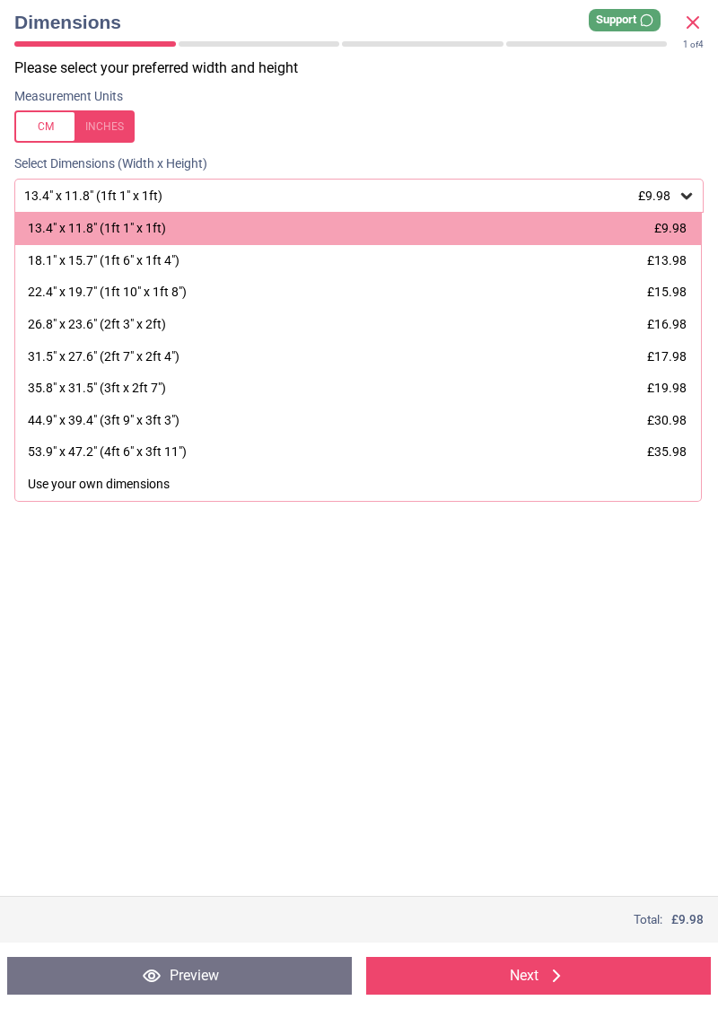
click at [203, 979] on button "Preview" at bounding box center [179, 976] width 345 height 38
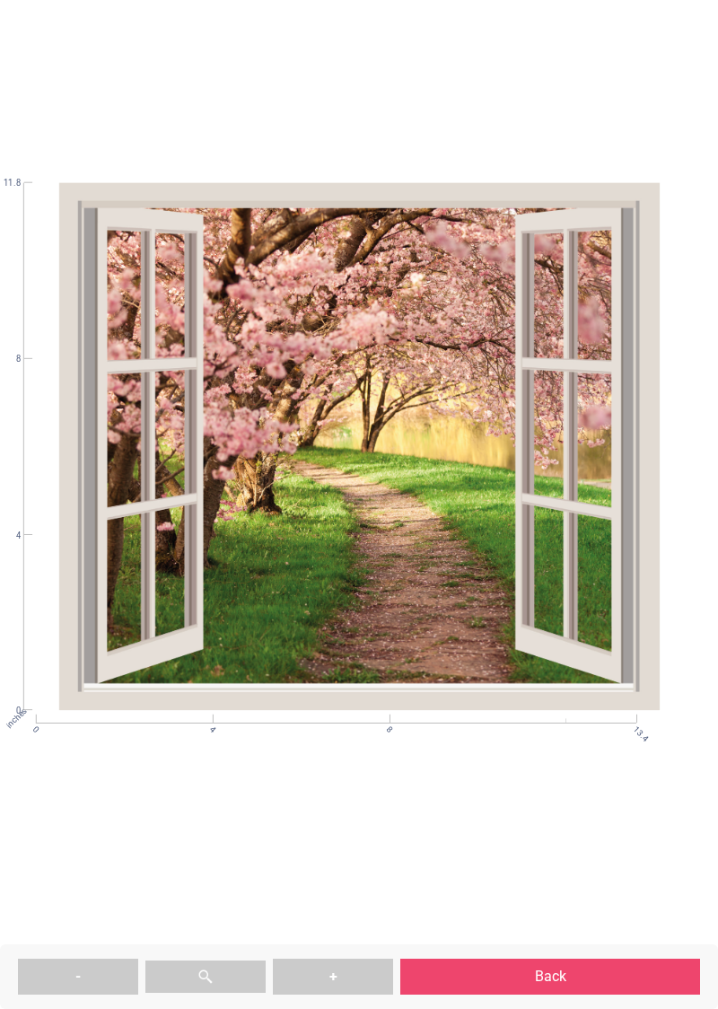
click at [553, 982] on button "Back" at bounding box center [550, 977] width 300 height 36
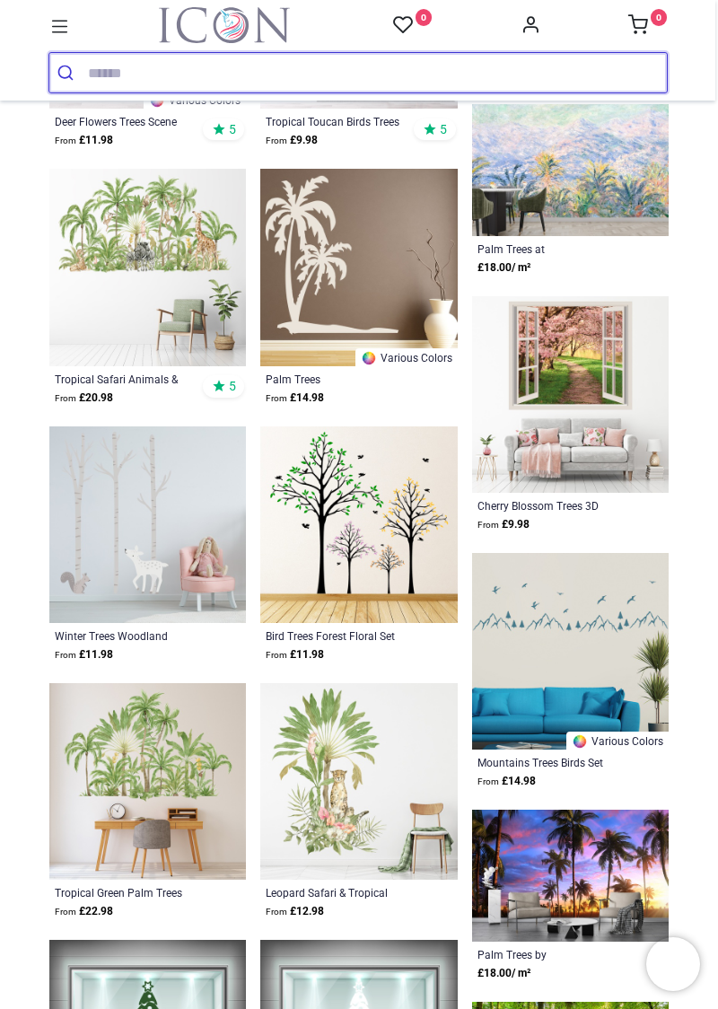
scroll to position [1005, 0]
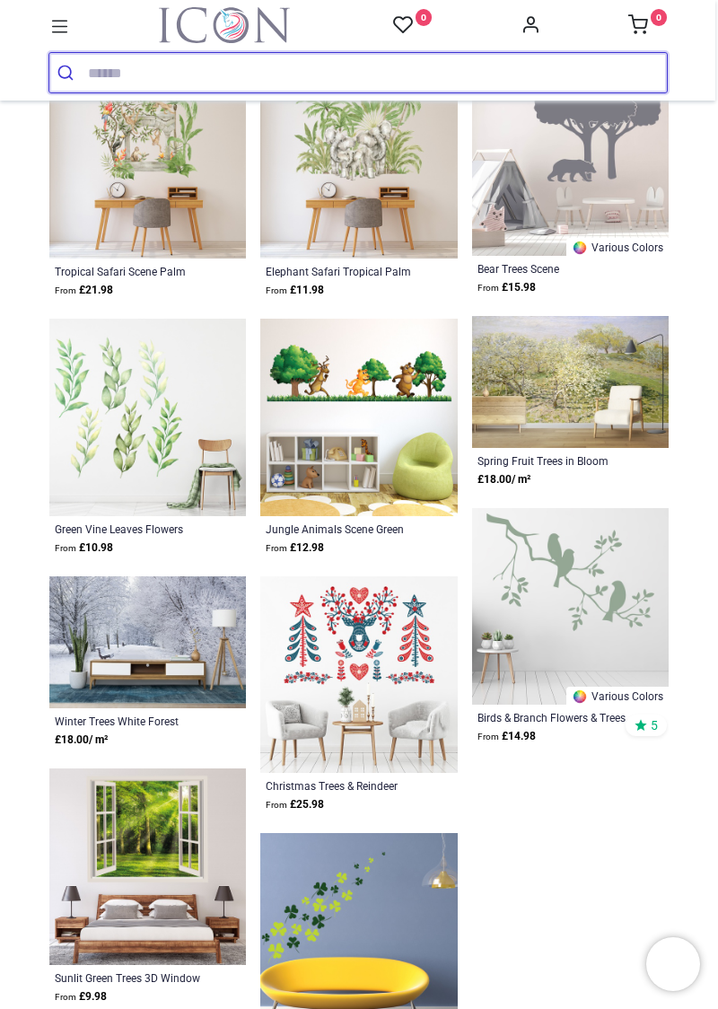
scroll to position [3615, 0]
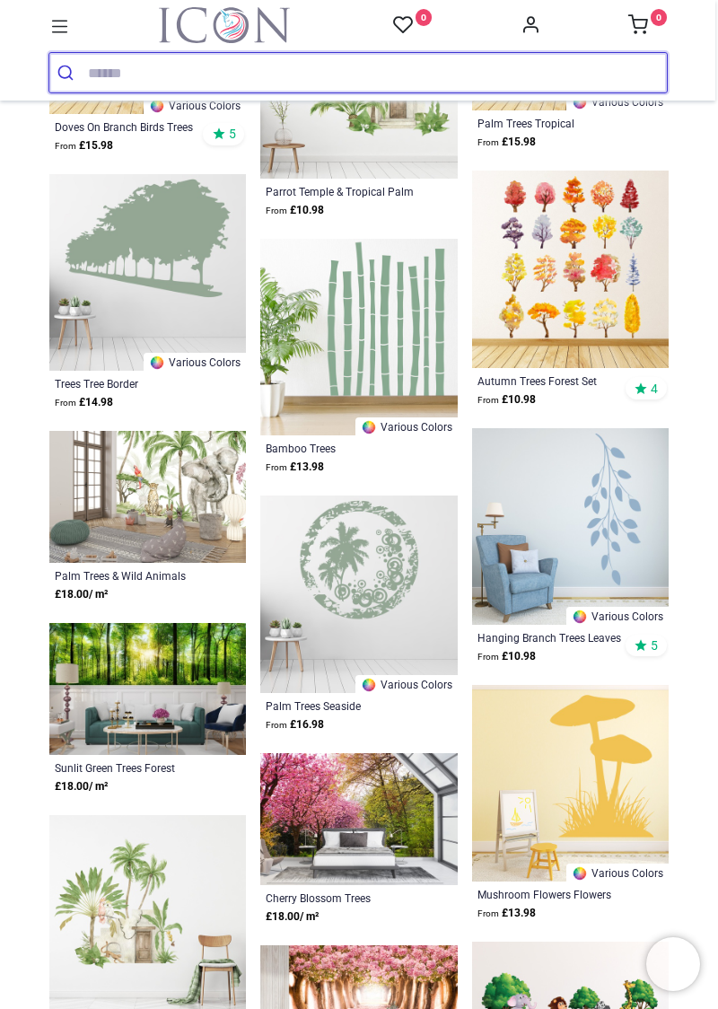
scroll to position [4985, 0]
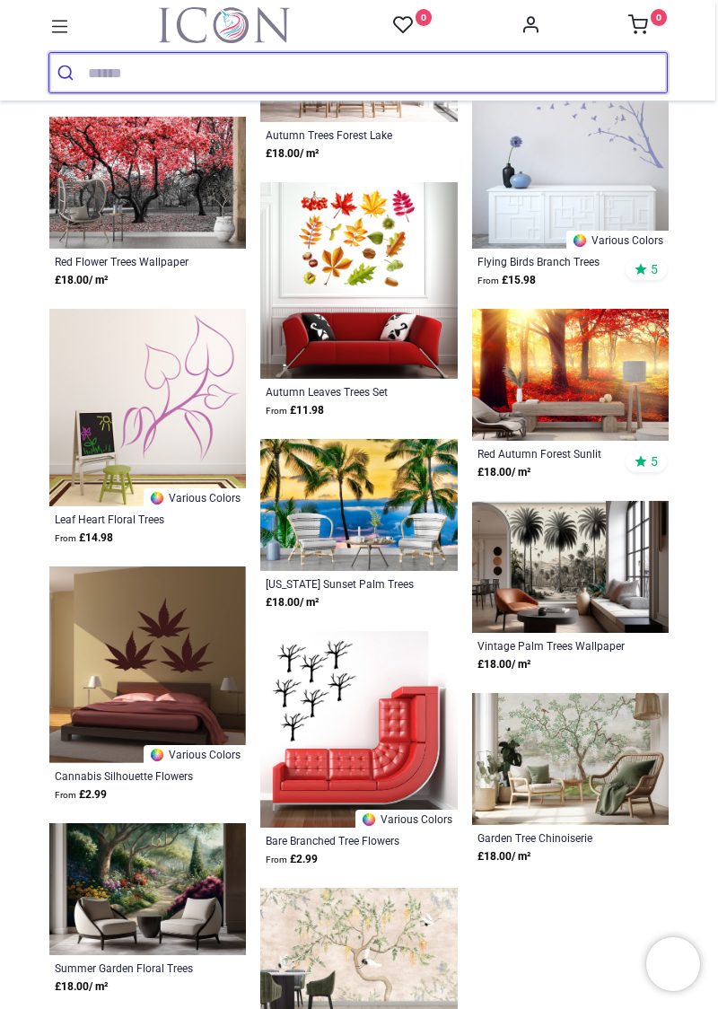
scroll to position [7992, 0]
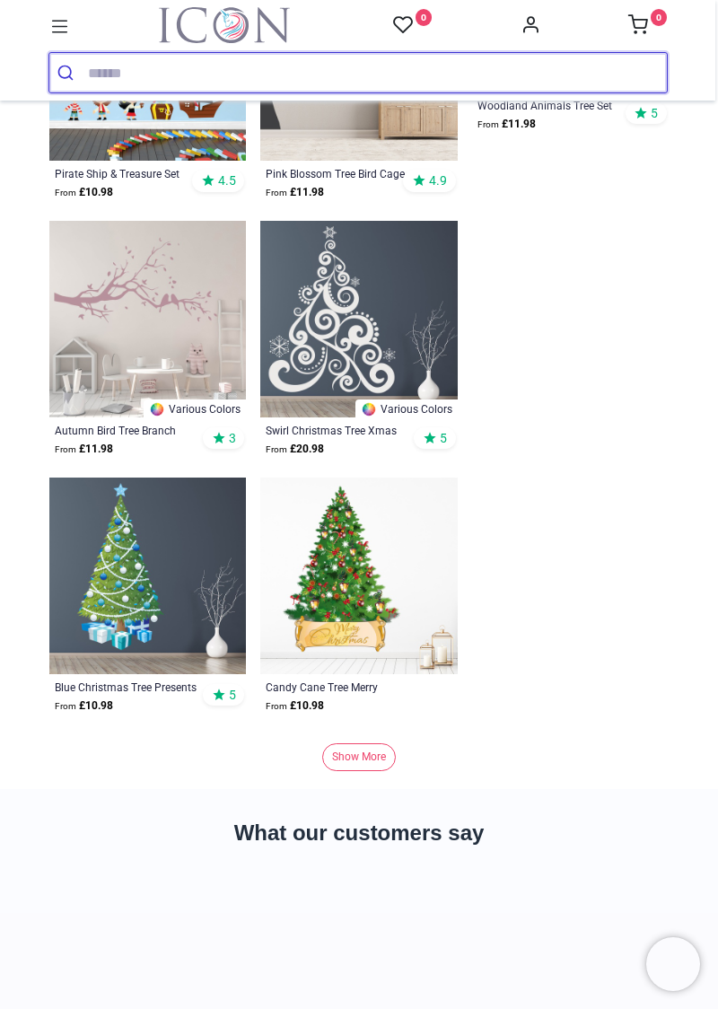
scroll to position [10842, 0]
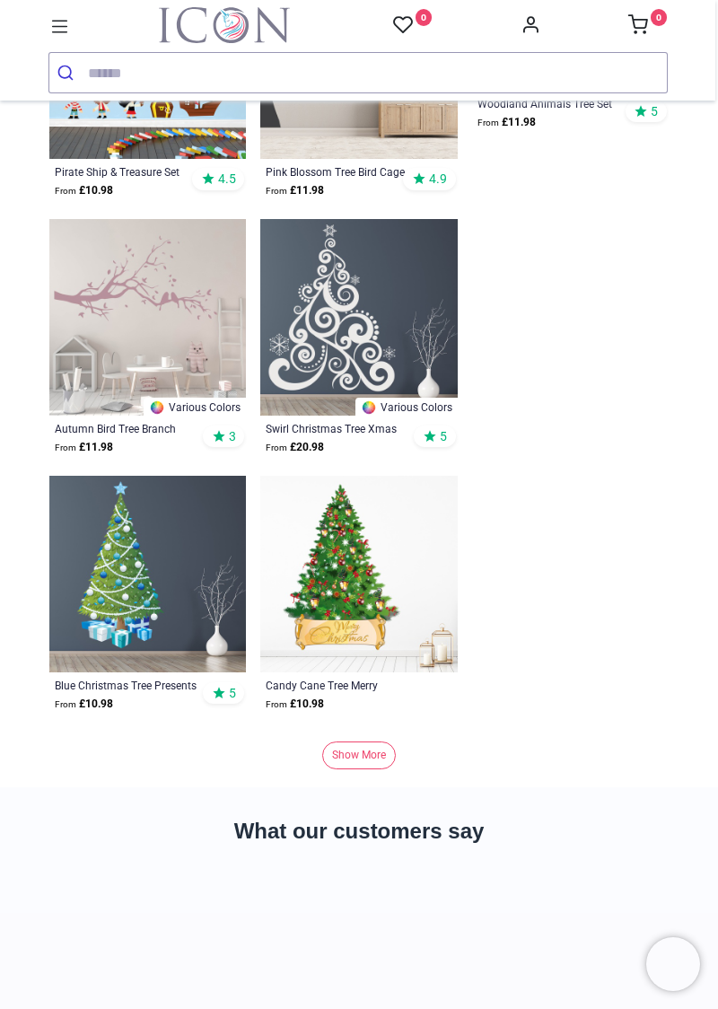
click at [358, 749] on link "Show More" at bounding box center [359, 756] width 74 height 28
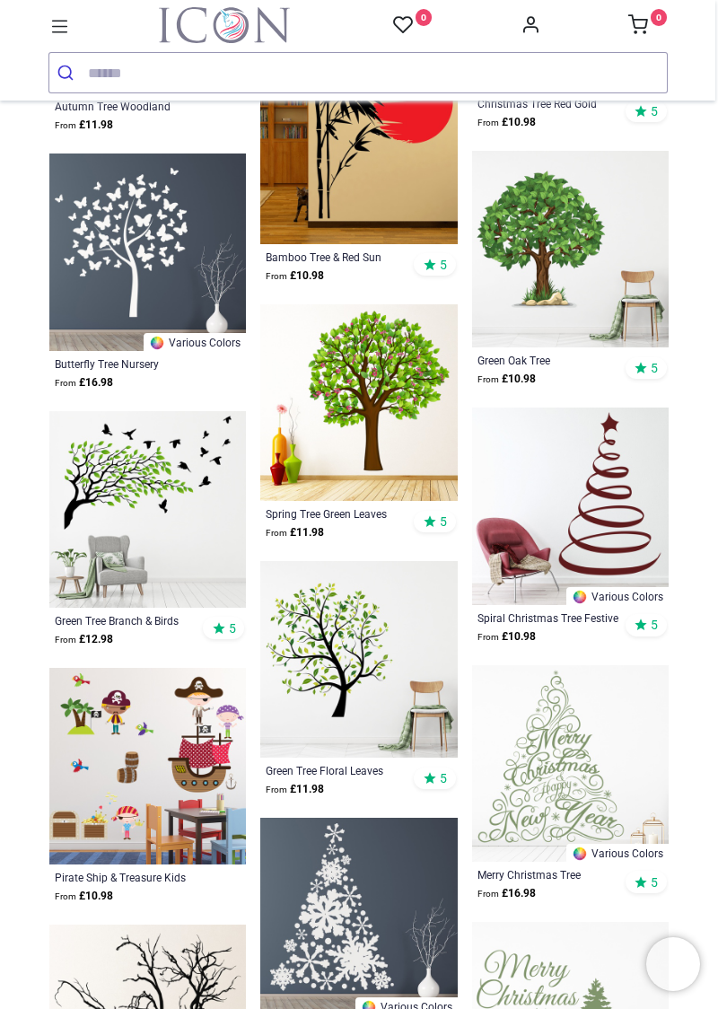
scroll to position [12385, 0]
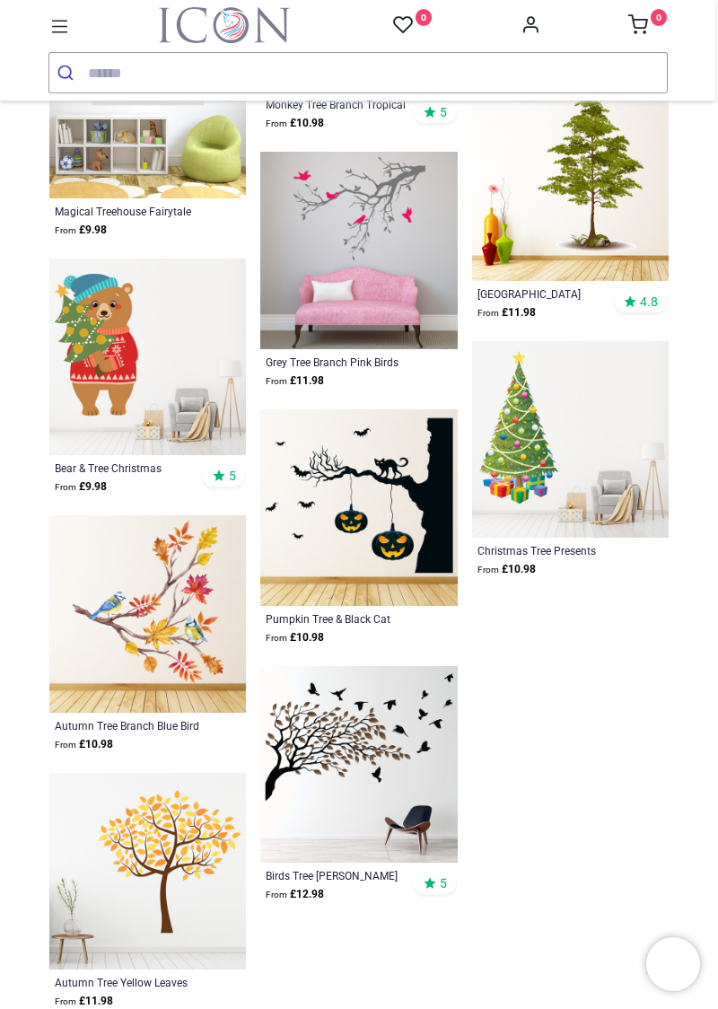
scroll to position [15365, 0]
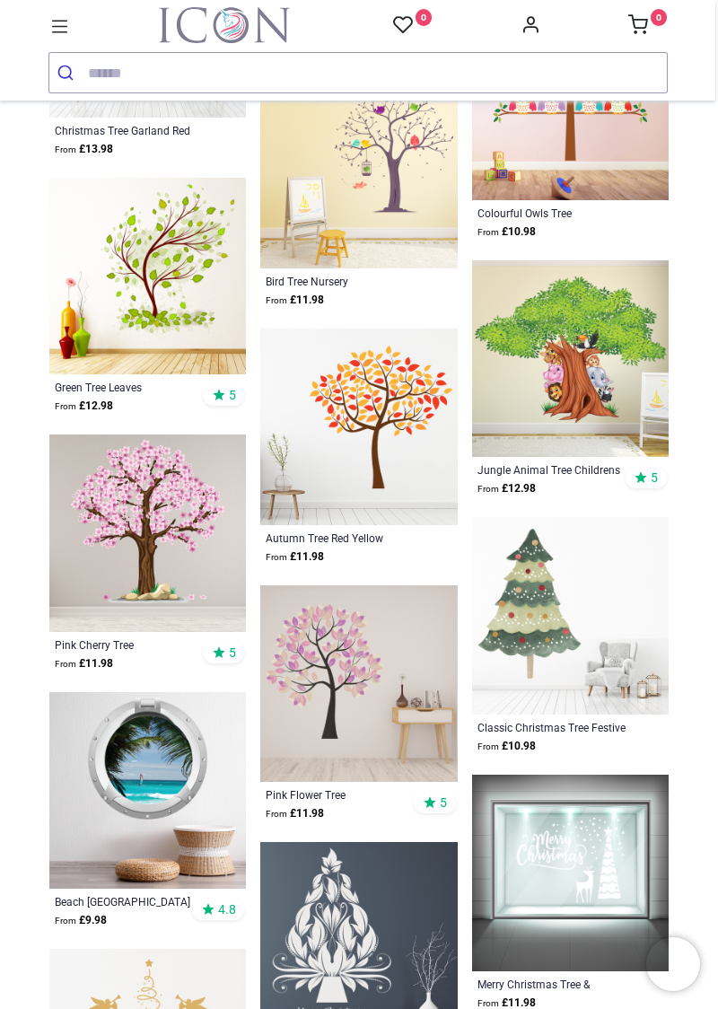
scroll to position [16988, 0]
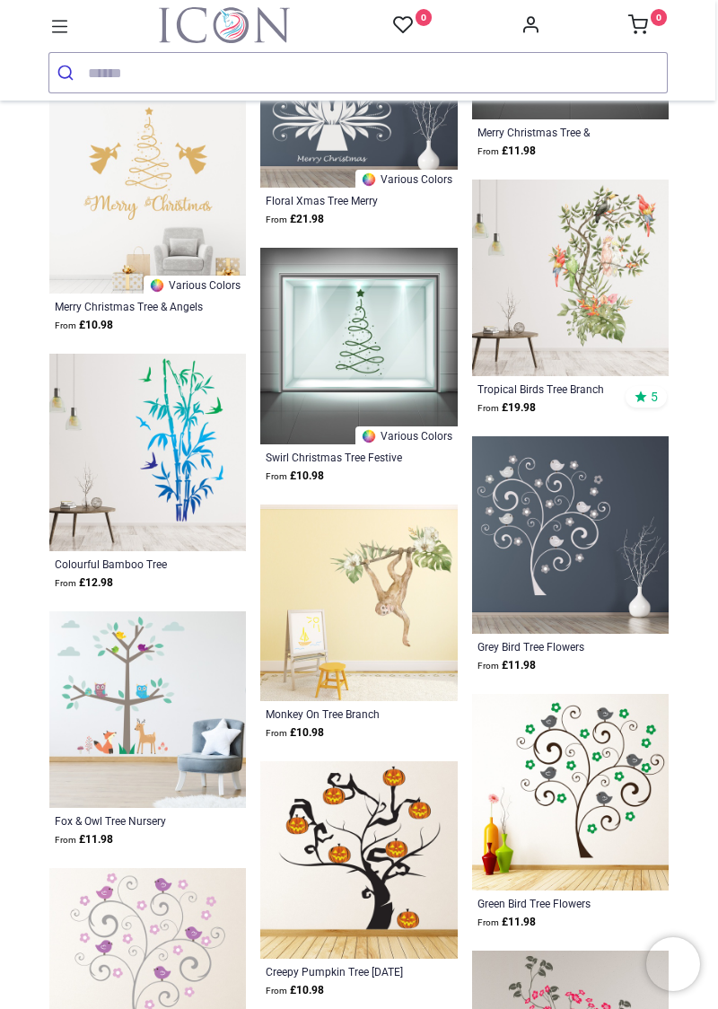
scroll to position [17840, 0]
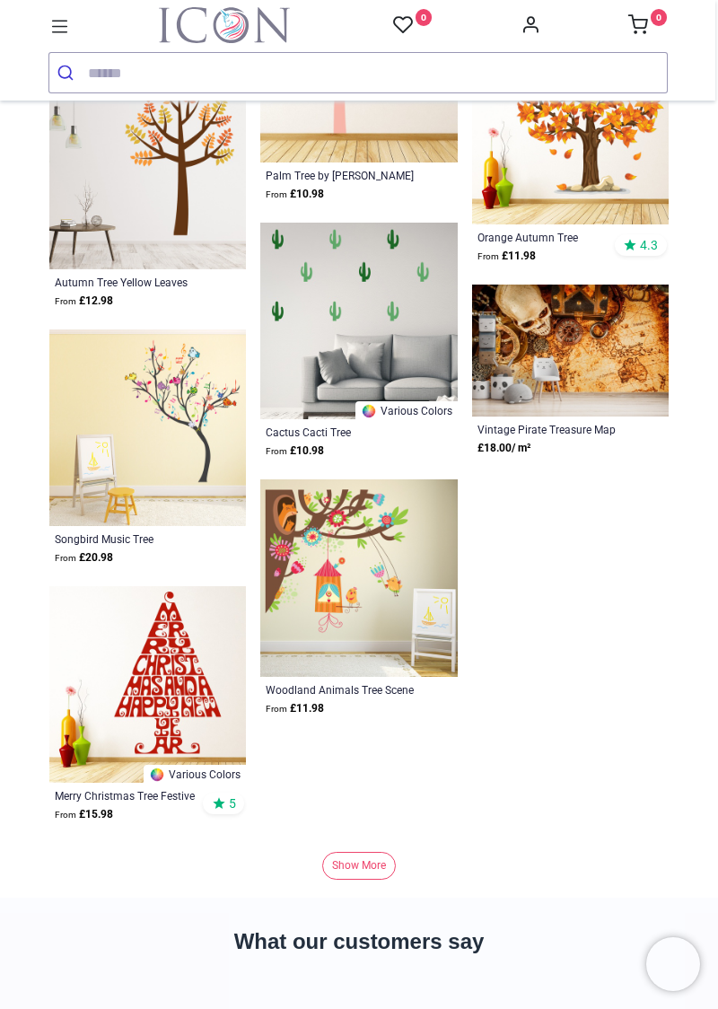
scroll to position [22619, 0]
click at [356, 851] on link "Show More" at bounding box center [359, 865] width 74 height 28
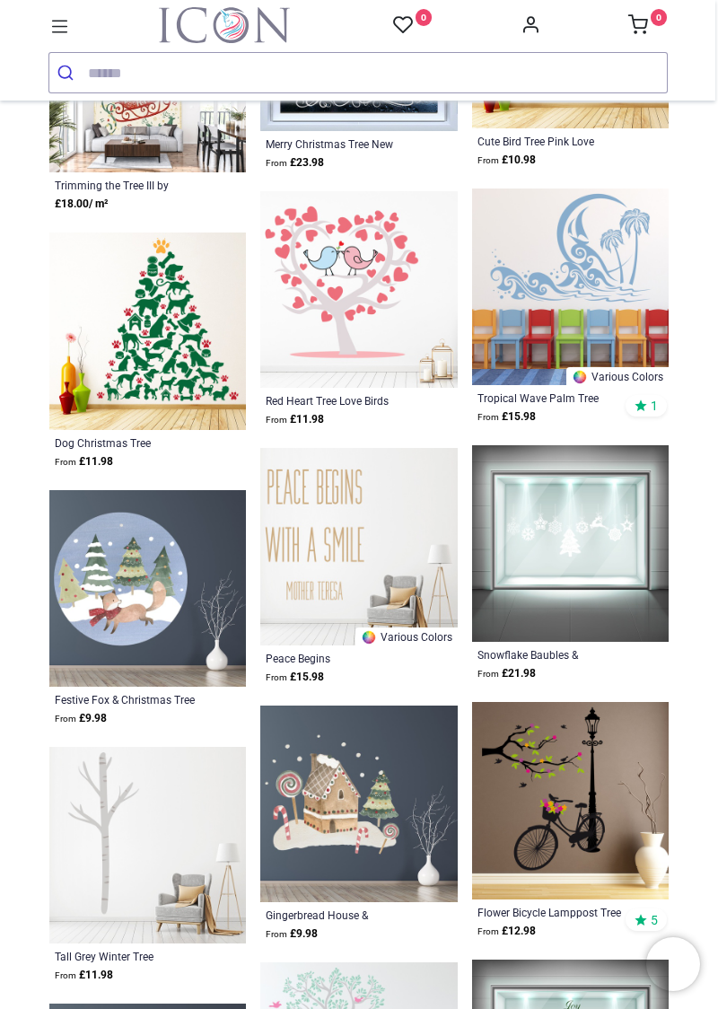
scroll to position [24194, 0]
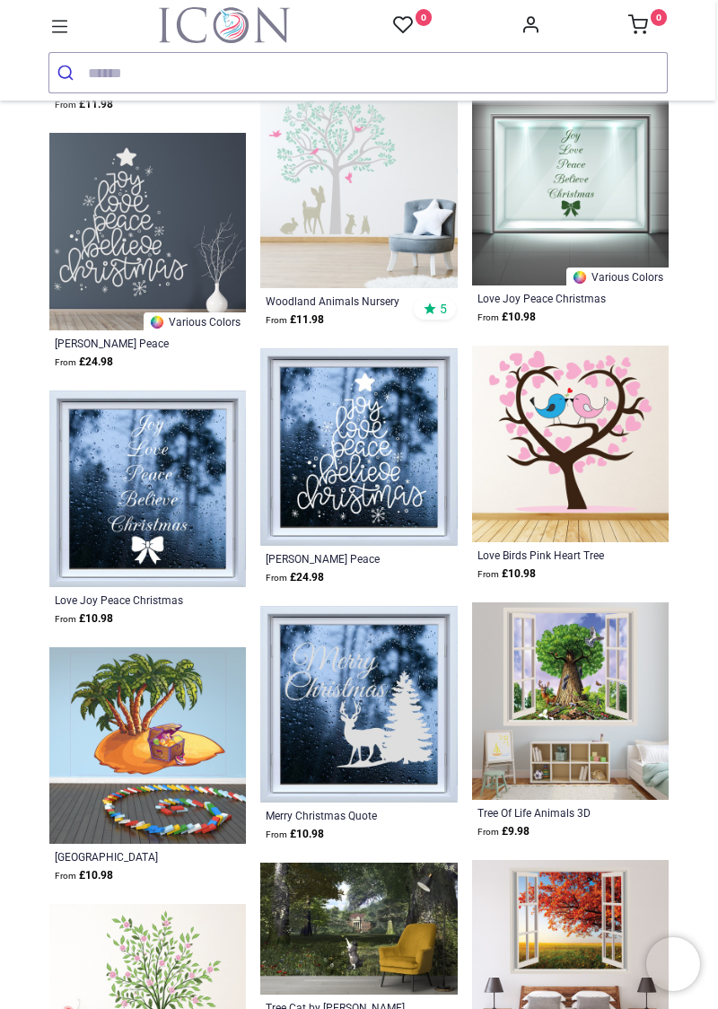
scroll to position [25064, 0]
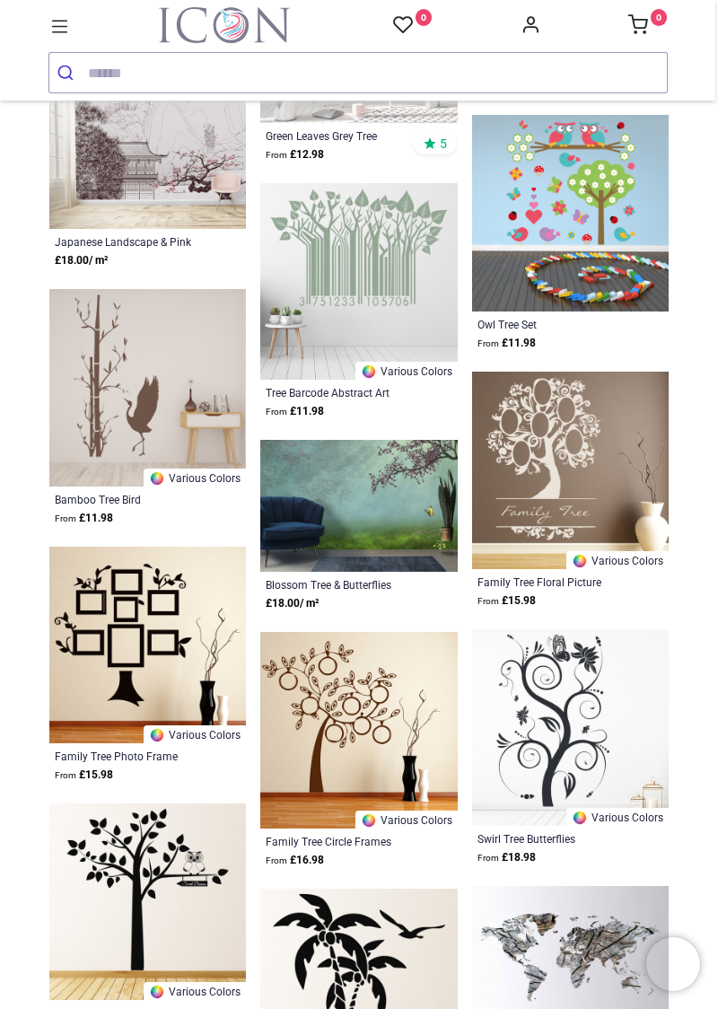
scroll to position [30176, 0]
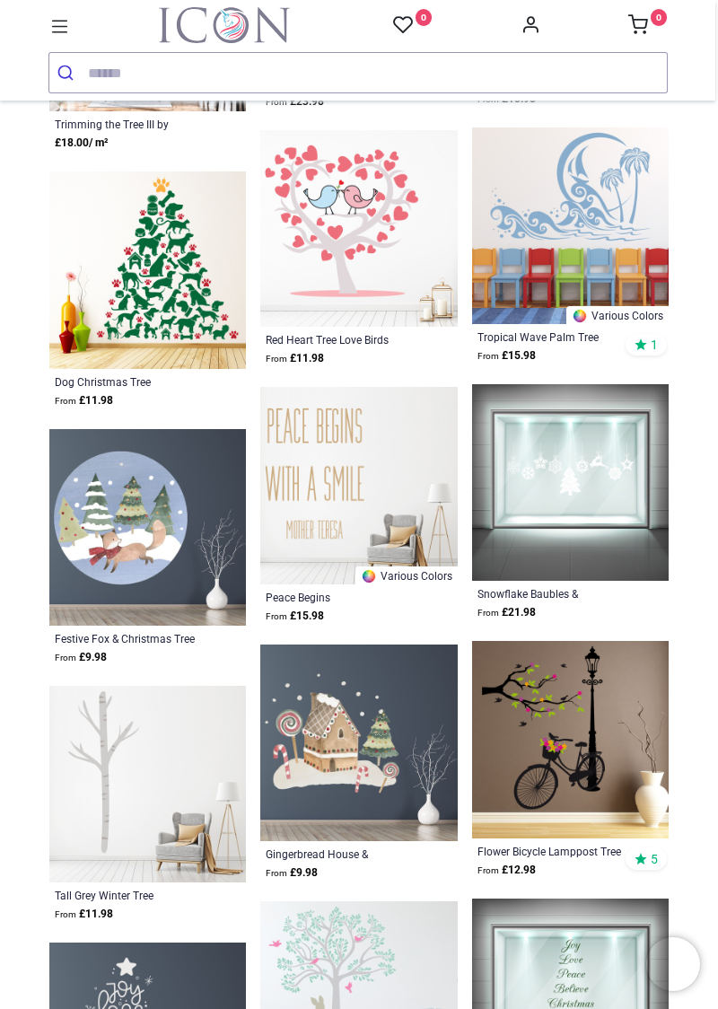
scroll to position [24252, 0]
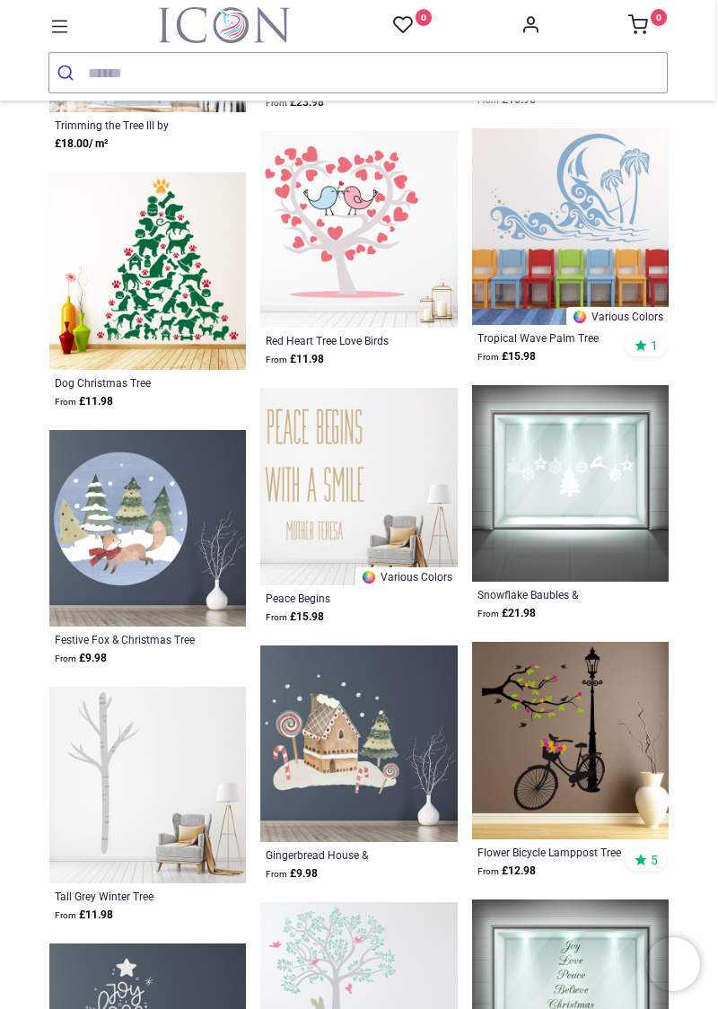
click at [524, 863] on strong "From £ 12.98" at bounding box center [507, 871] width 58 height 17
click at [514, 845] on div "Flower Bicycle Lamppost Tree Set" at bounding box center [552, 852] width 149 height 14
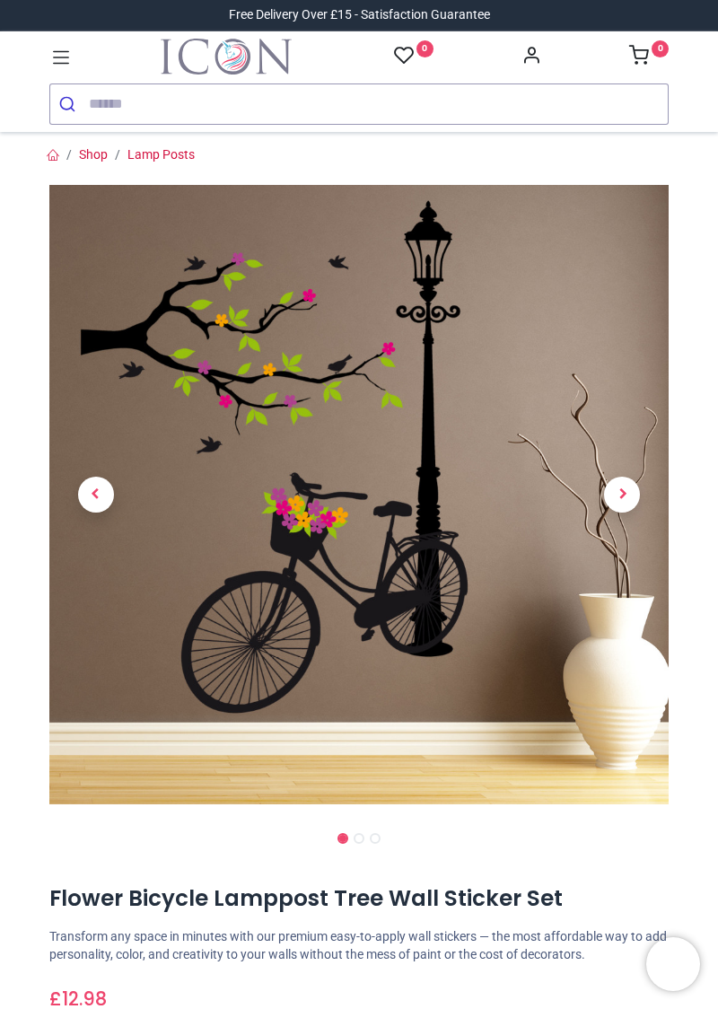
click at [621, 495] on span "Next" at bounding box center [622, 495] width 36 height 36
